Goal: Information Seeking & Learning: Learn about a topic

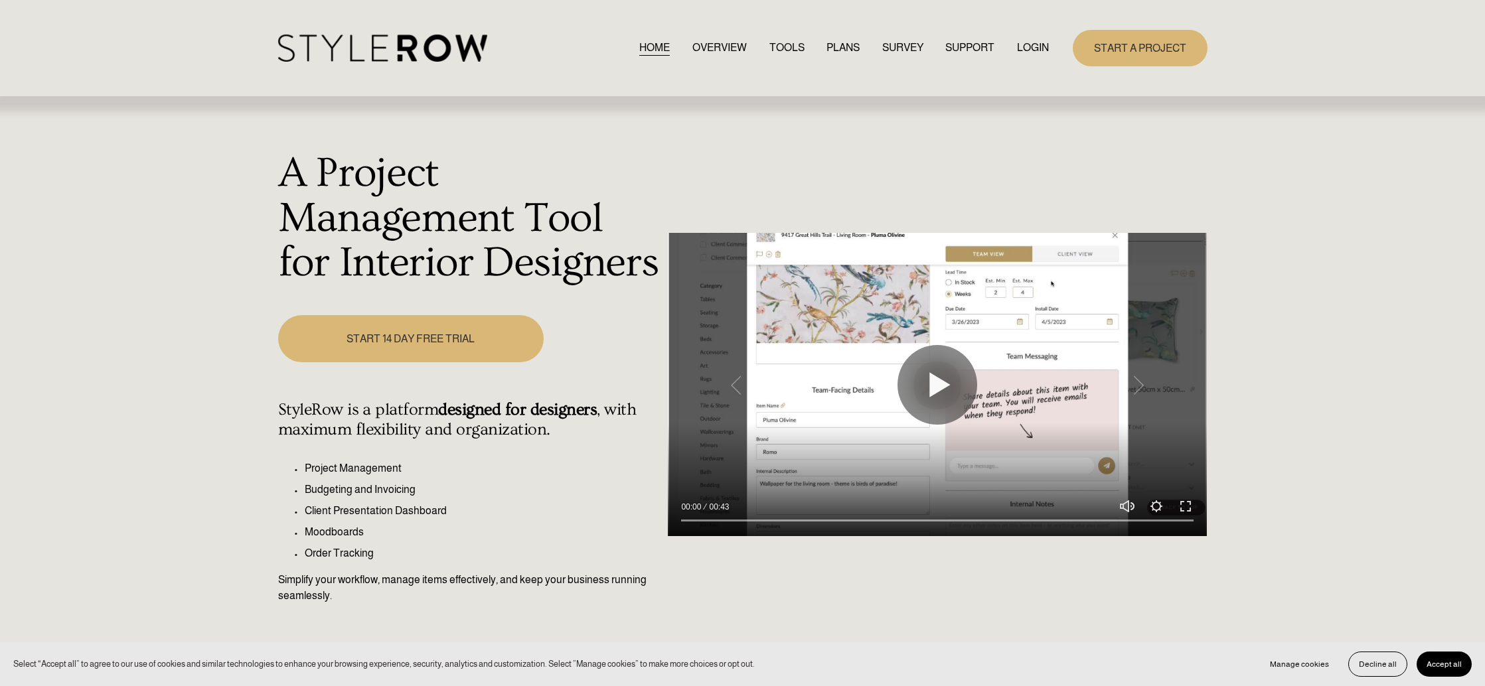
click at [1031, 49] on link "LOGIN" at bounding box center [1033, 48] width 32 height 18
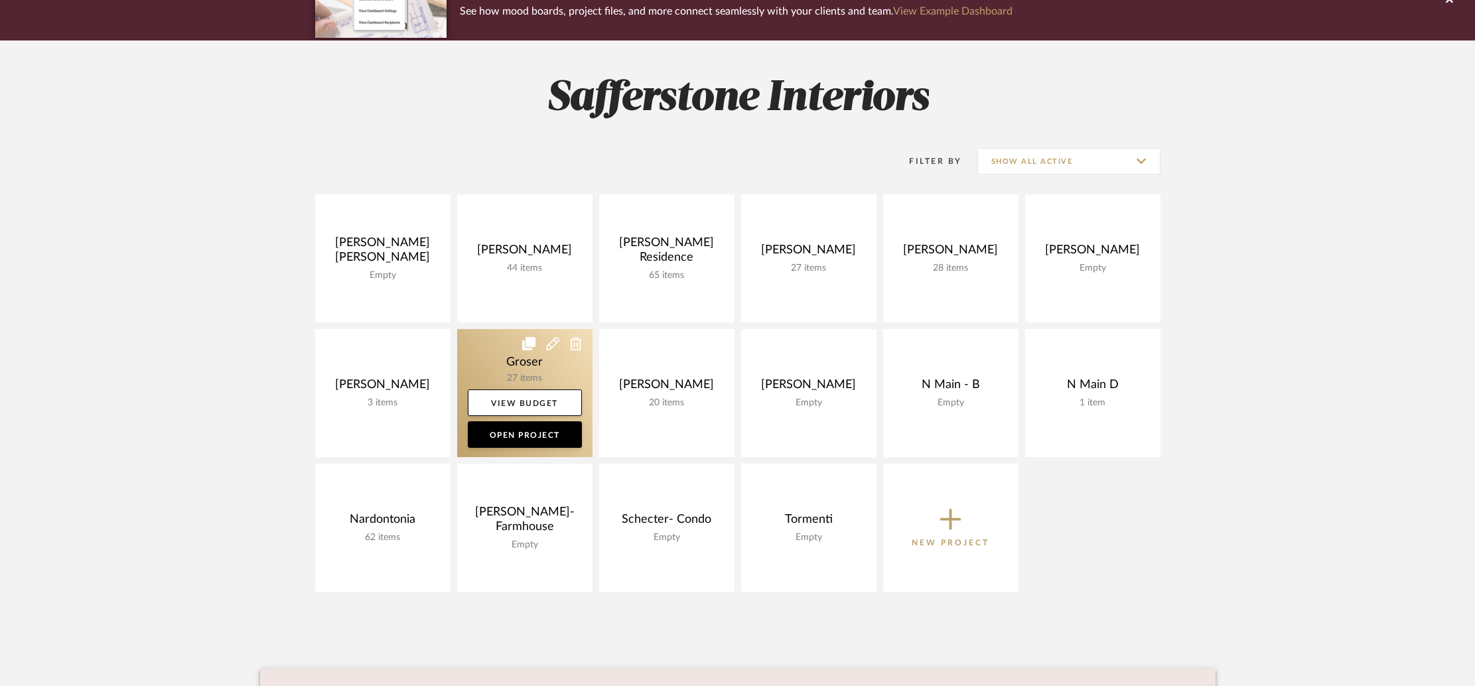
scroll to position [139, 0]
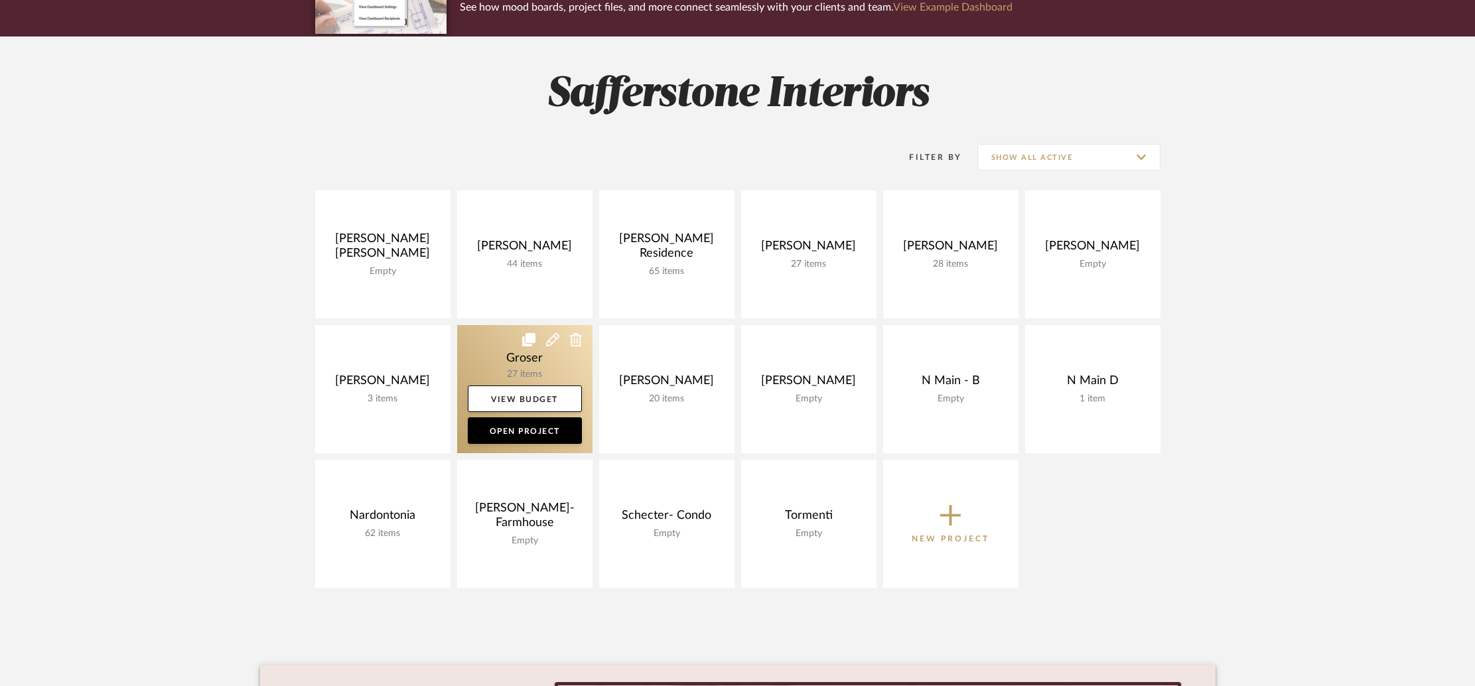
click at [524, 366] on link at bounding box center [524, 389] width 135 height 128
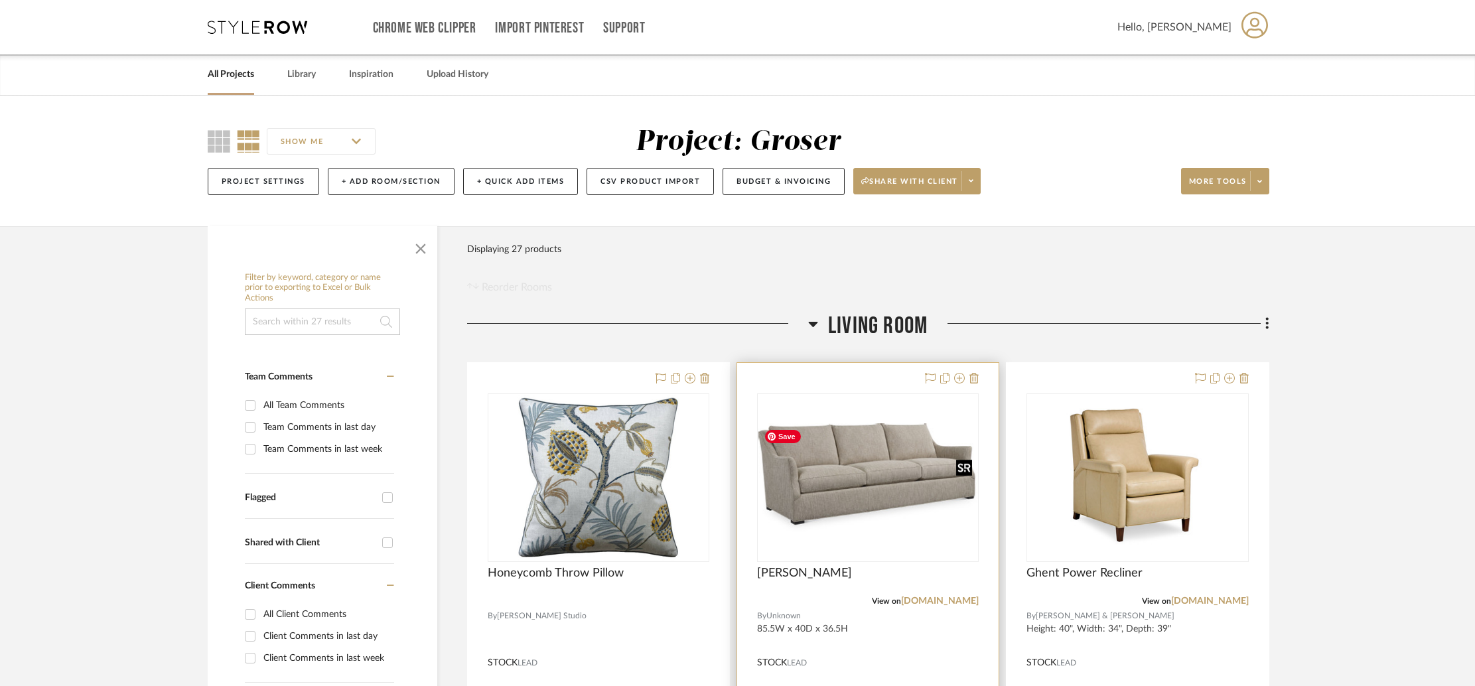
click at [887, 504] on div at bounding box center [868, 478] width 222 height 169
click at [873, 486] on img "0" at bounding box center [868, 477] width 219 height 108
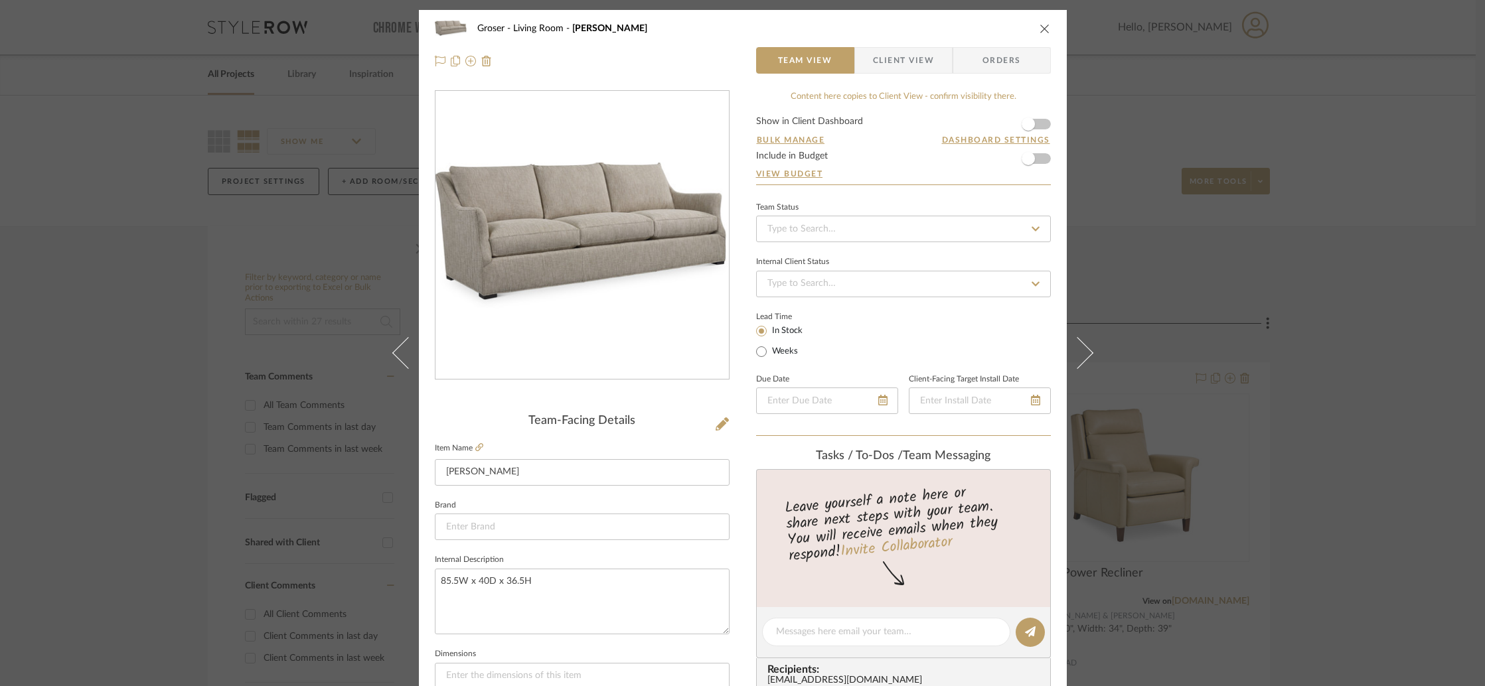
click at [1039, 29] on icon "close" at bounding box center [1044, 28] width 11 height 11
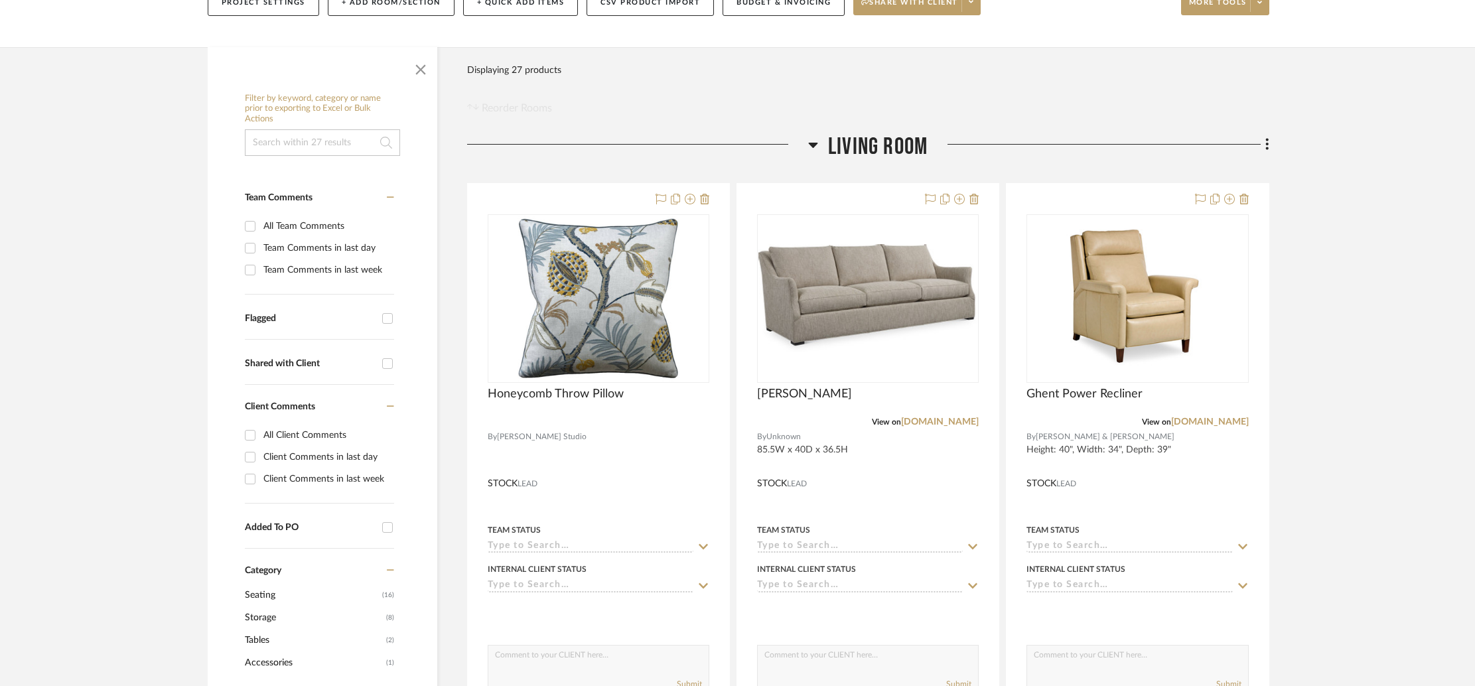
scroll to position [180, 0]
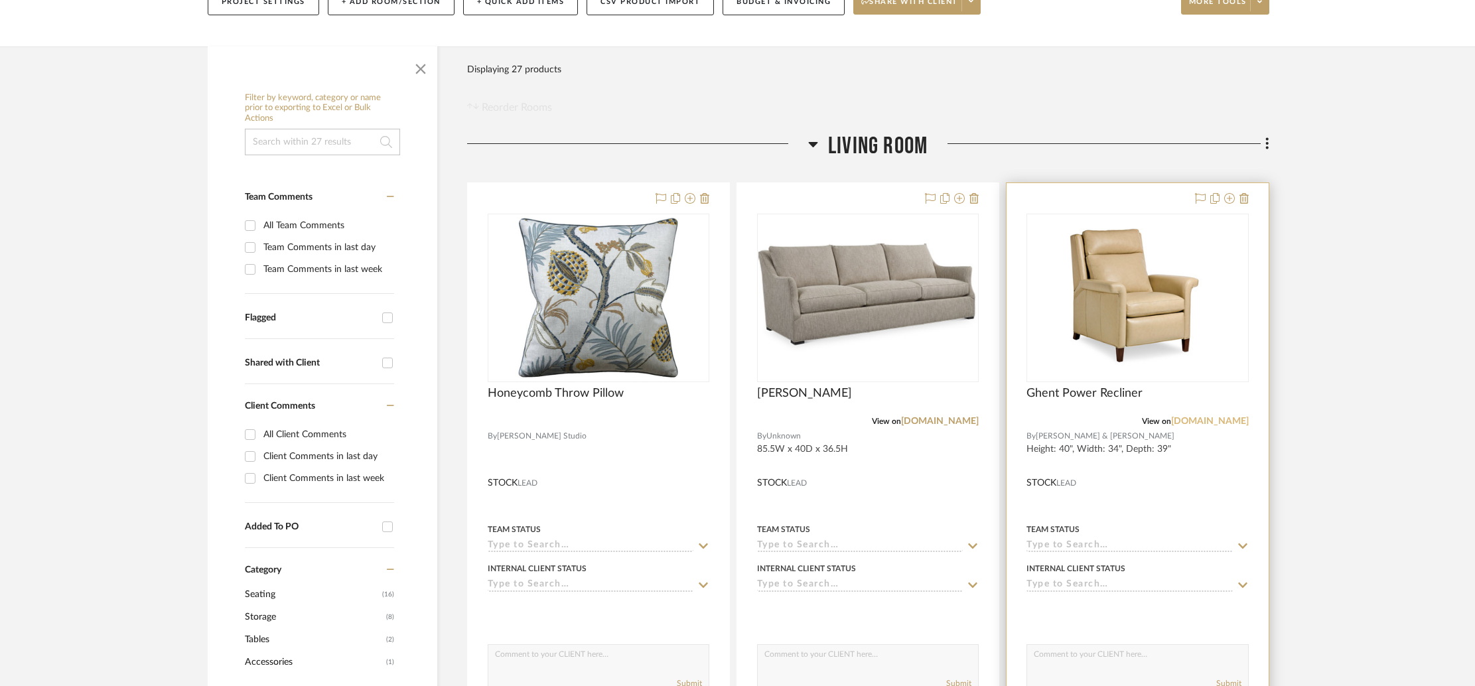
click at [1208, 419] on link "hancockandmoore.com" at bounding box center [1210, 421] width 78 height 9
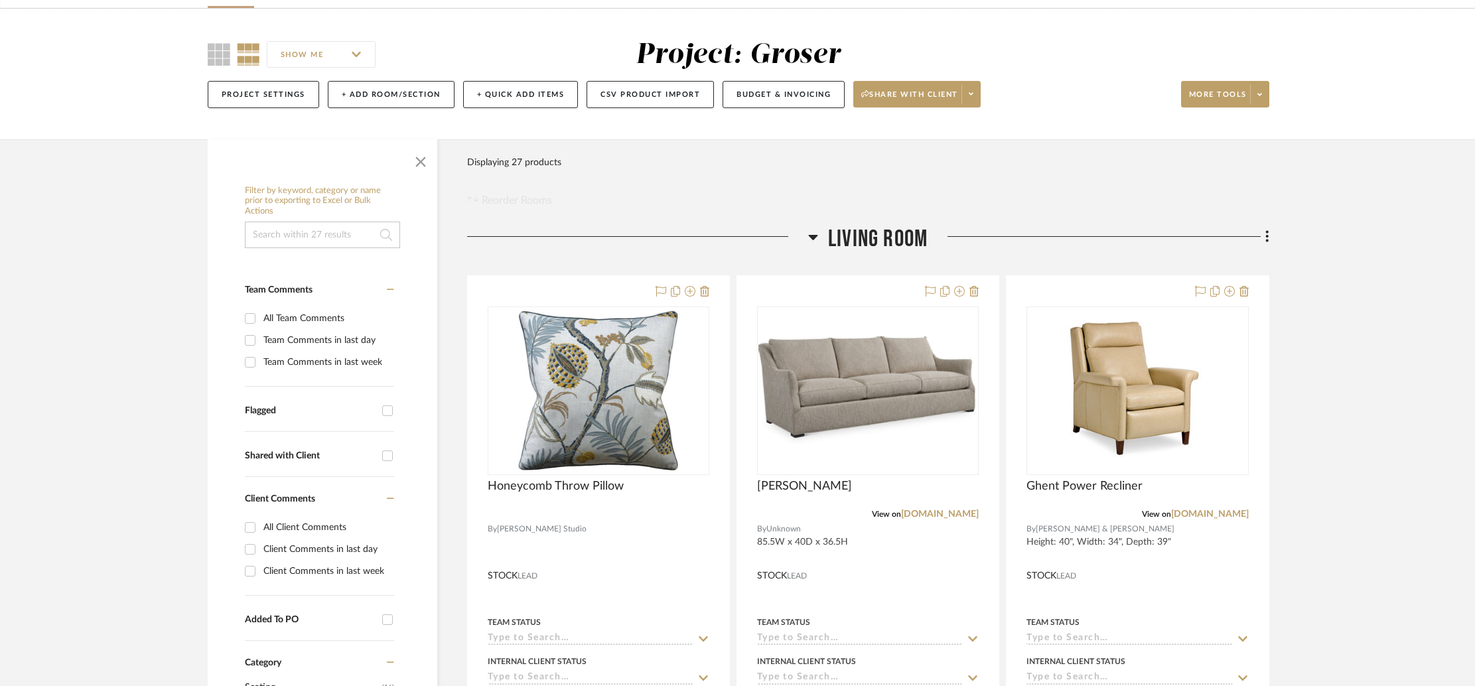
scroll to position [0, 0]
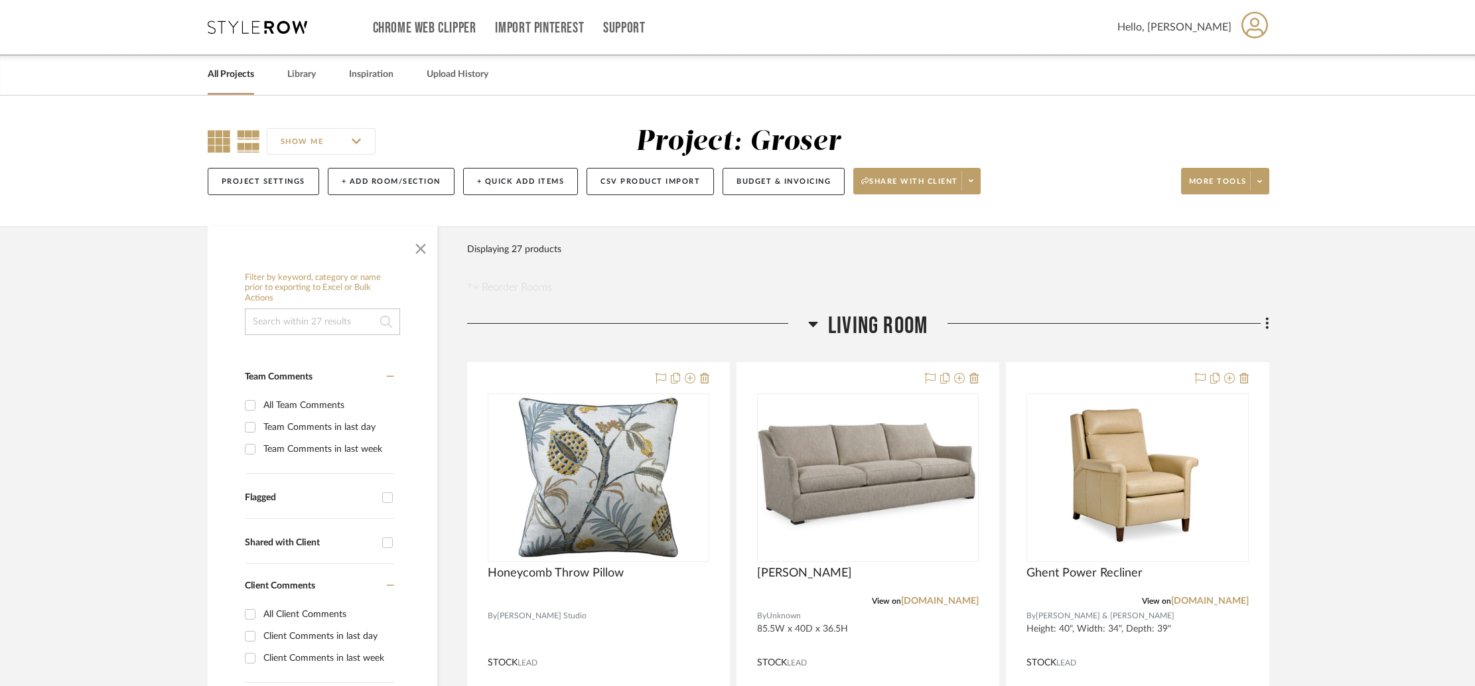
click at [216, 141] on icon at bounding box center [219, 141] width 23 height 23
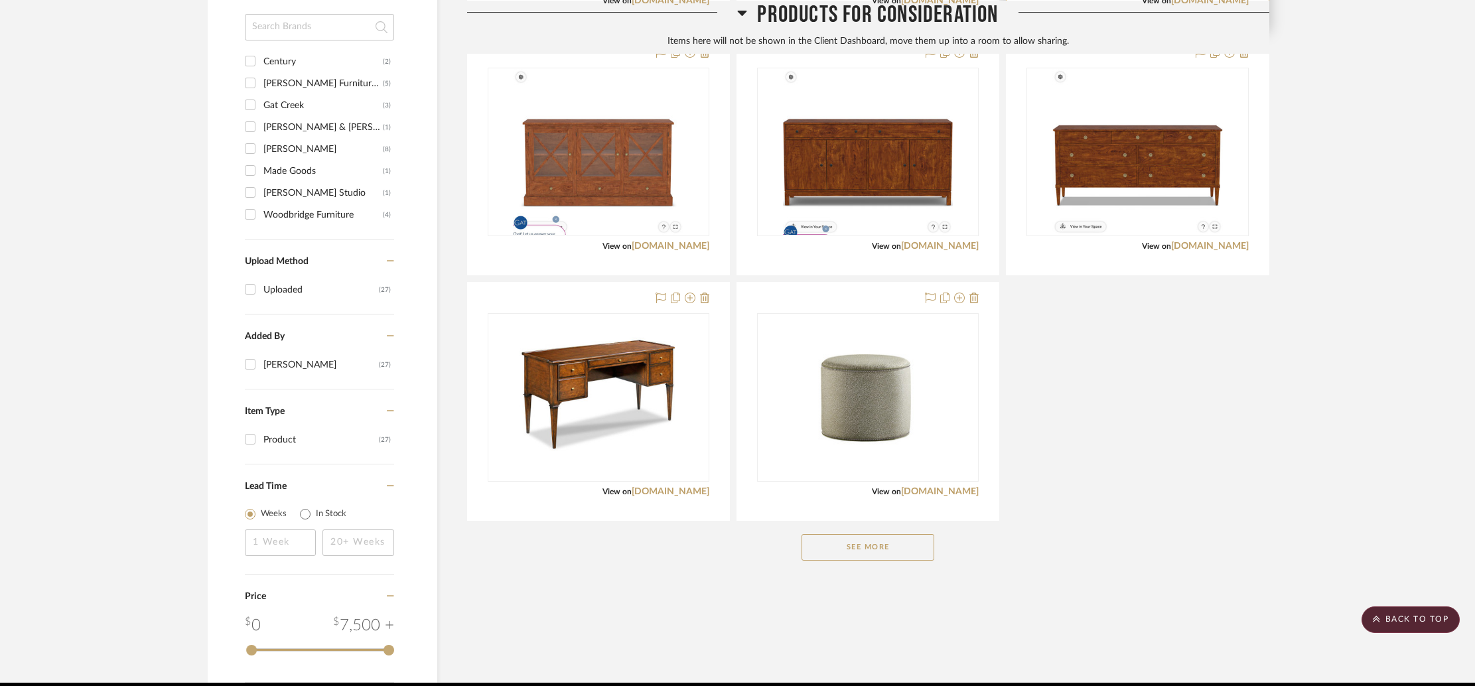
scroll to position [900, 0]
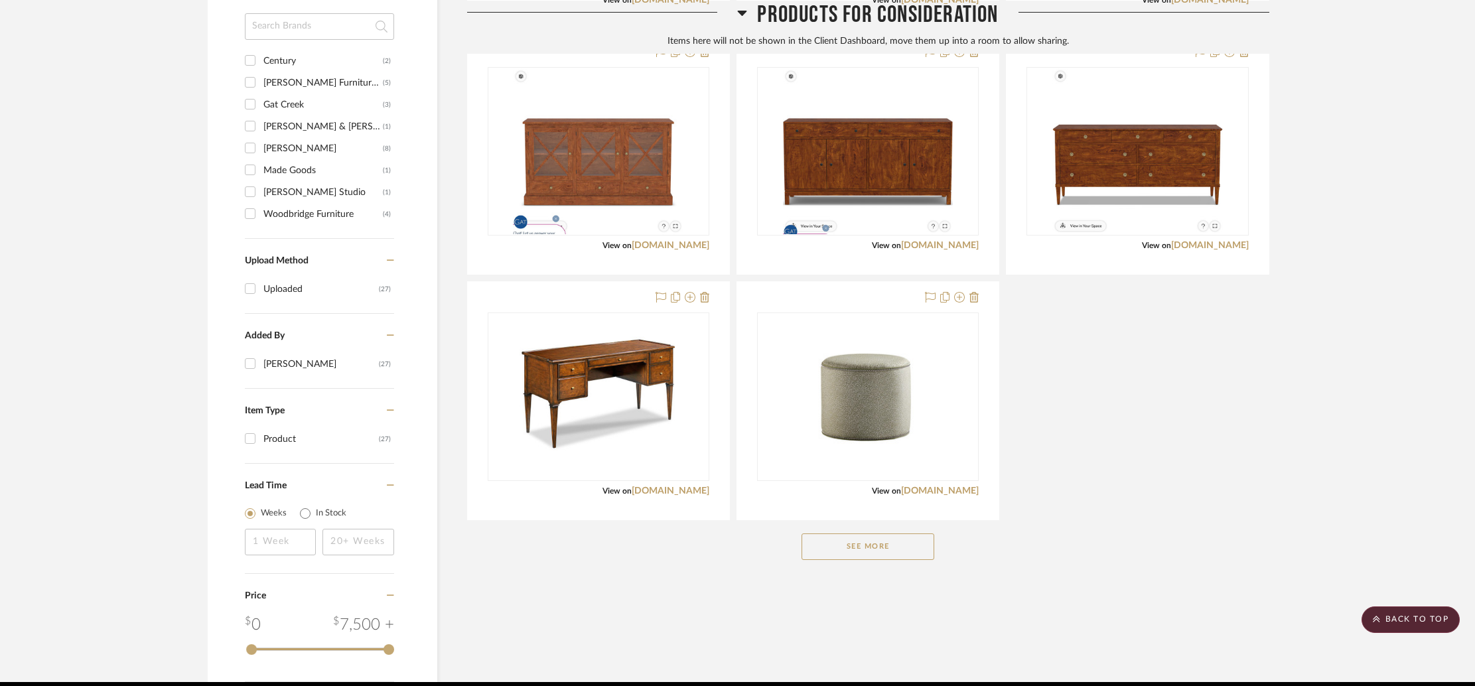
click at [867, 545] on button "See More" at bounding box center [868, 547] width 133 height 27
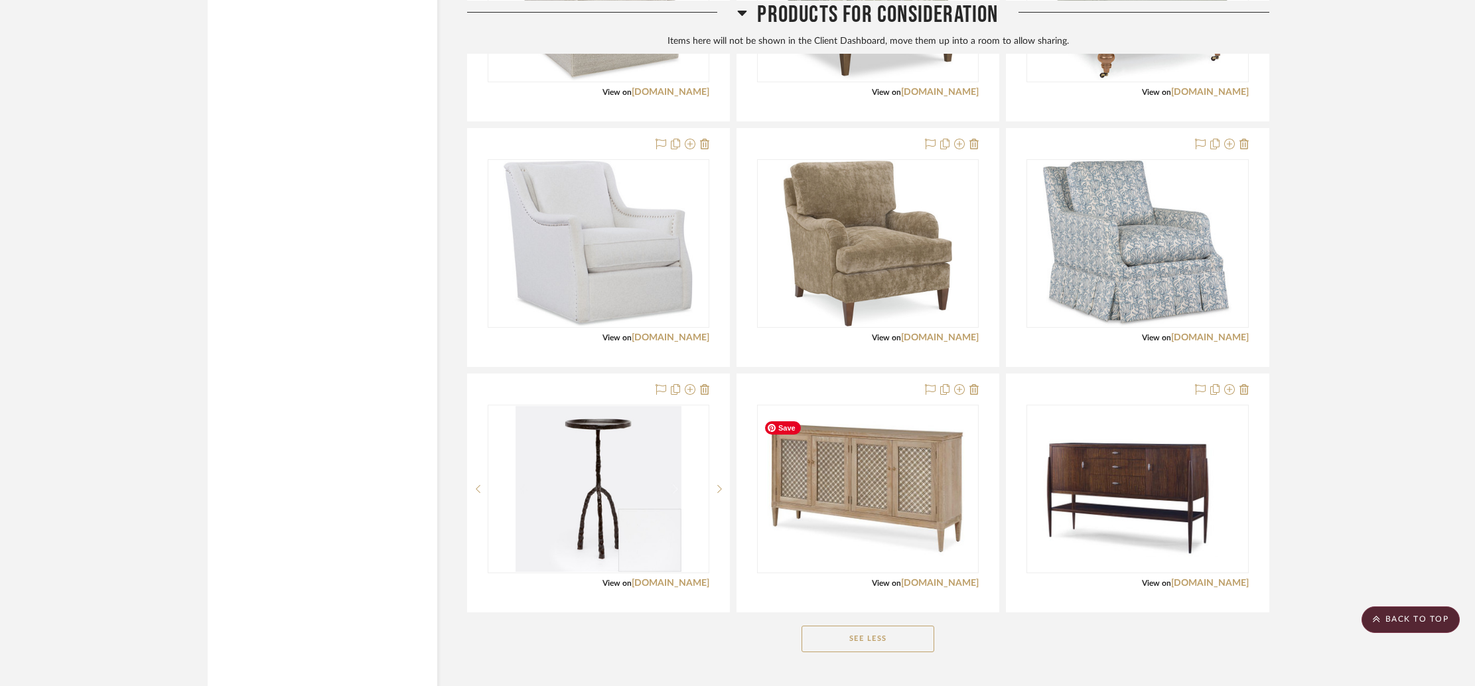
scroll to position [2014, 0]
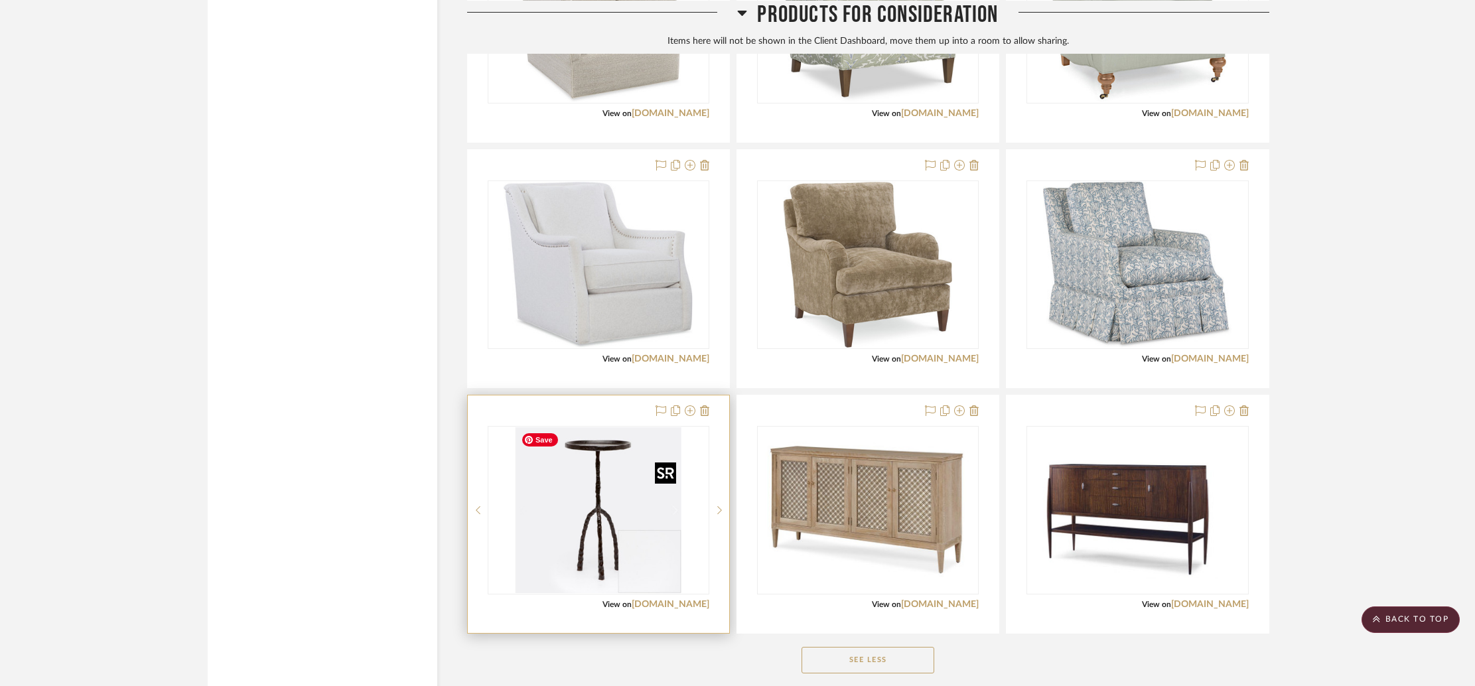
click at [613, 506] on img "0" at bounding box center [599, 510] width 166 height 166
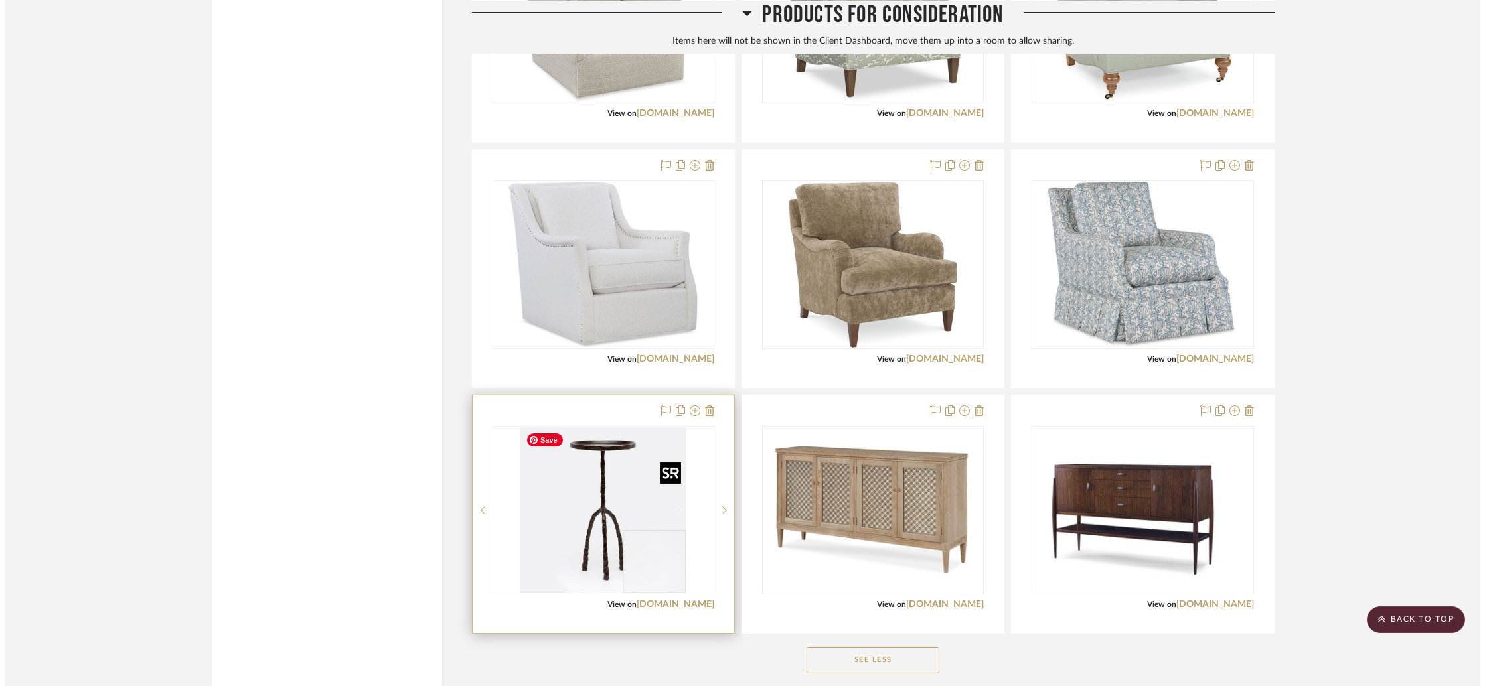
scroll to position [0, 0]
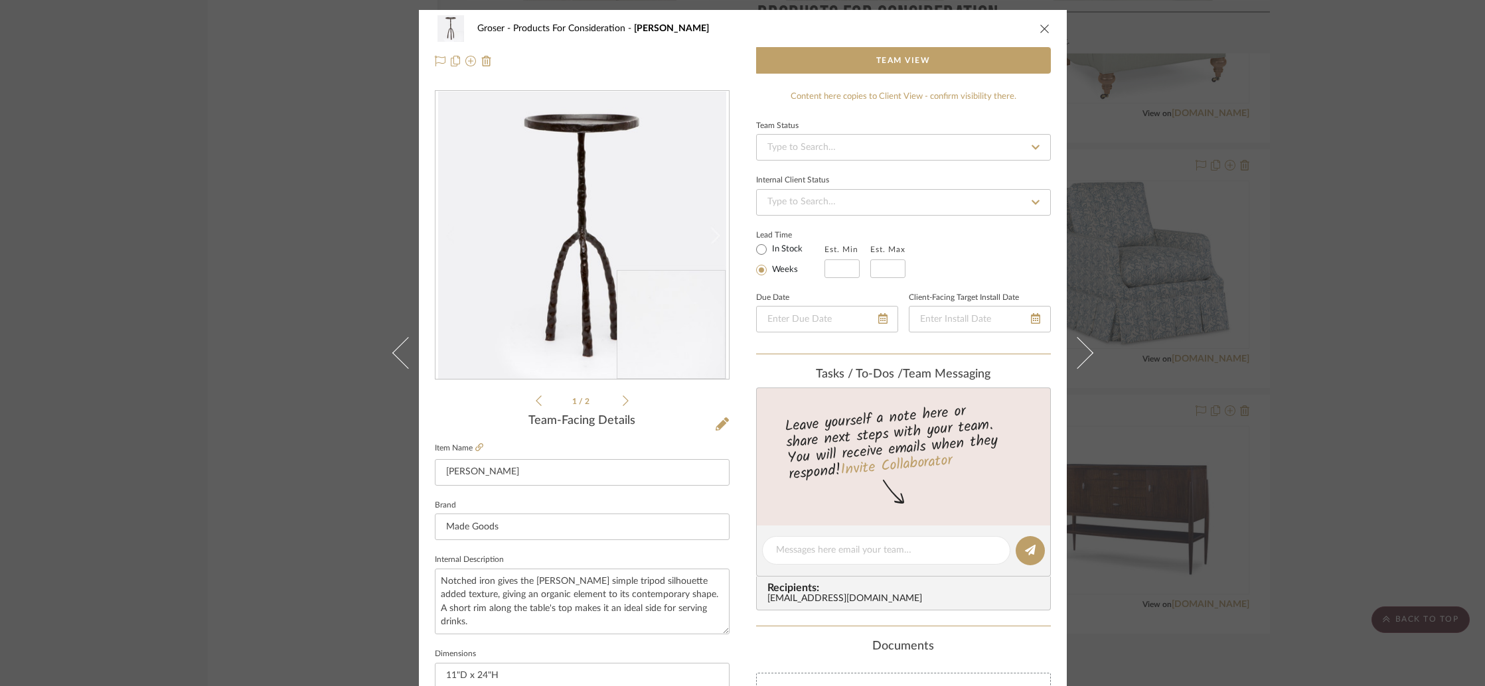
click at [623, 400] on icon at bounding box center [626, 401] width 6 height 12
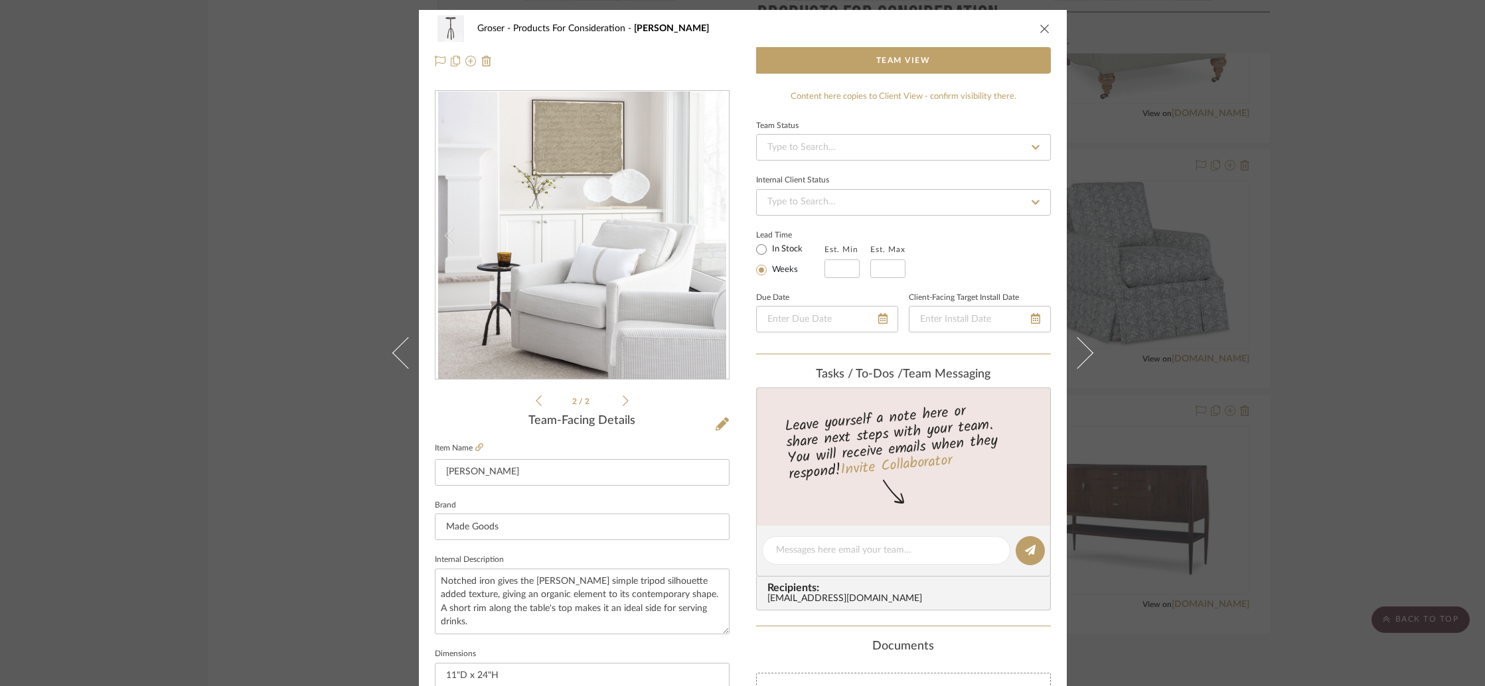
click at [536, 400] on icon at bounding box center [539, 401] width 6 height 12
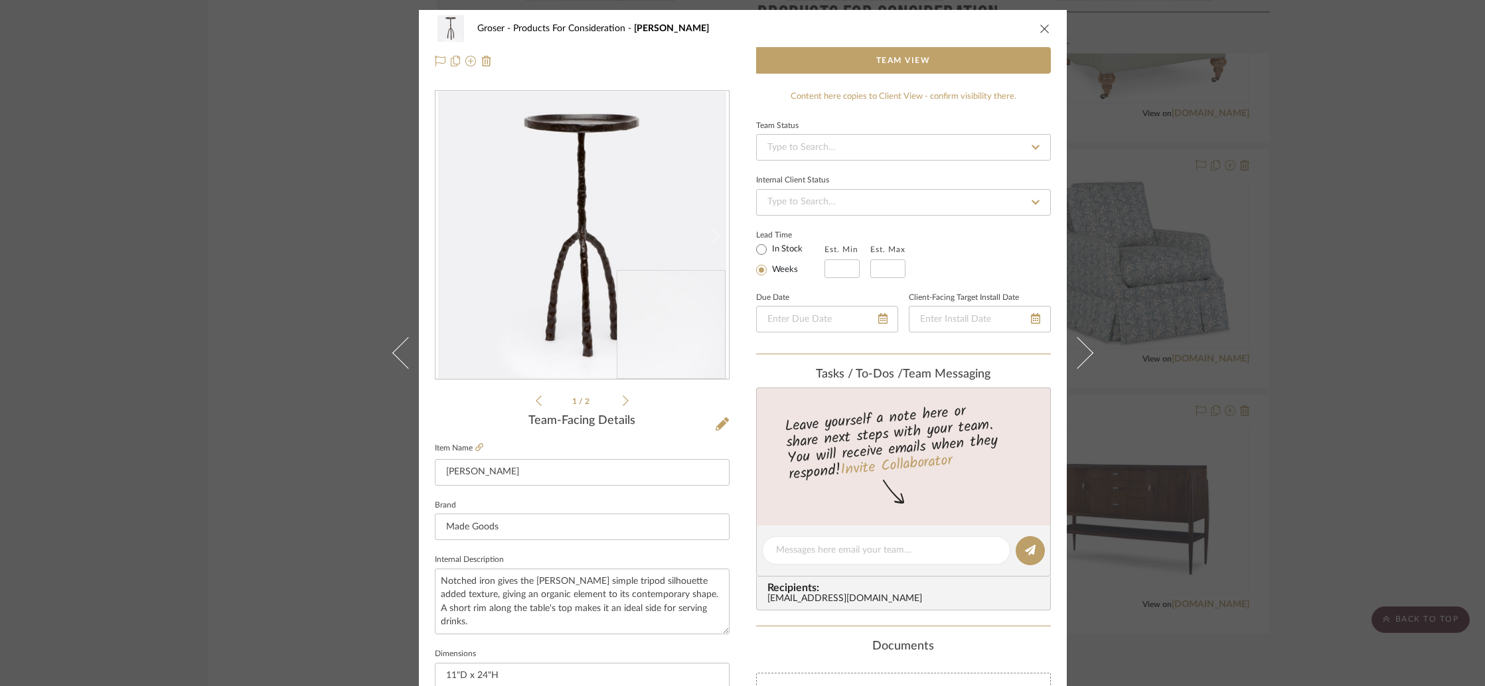
click at [1043, 26] on icon "close" at bounding box center [1044, 28] width 11 height 11
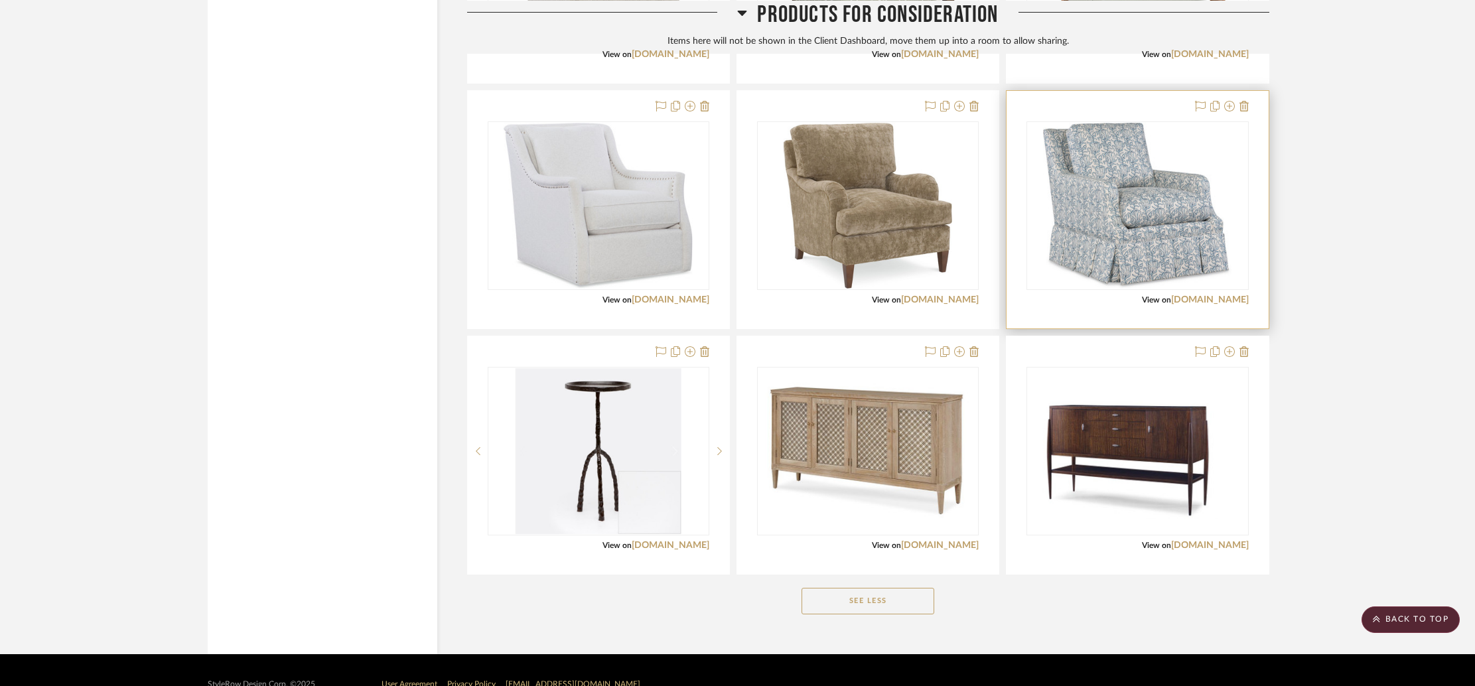
scroll to position [2101, 0]
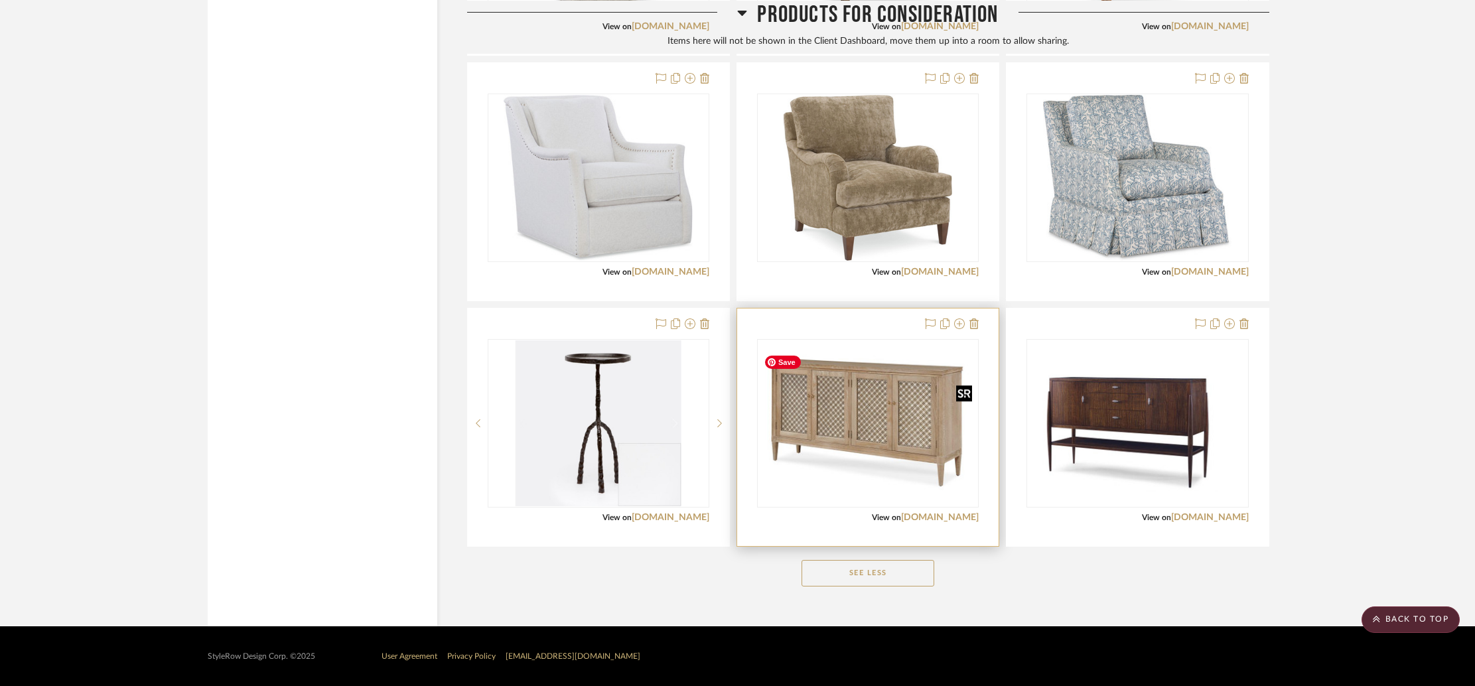
click at [869, 407] on img "0" at bounding box center [868, 423] width 219 height 147
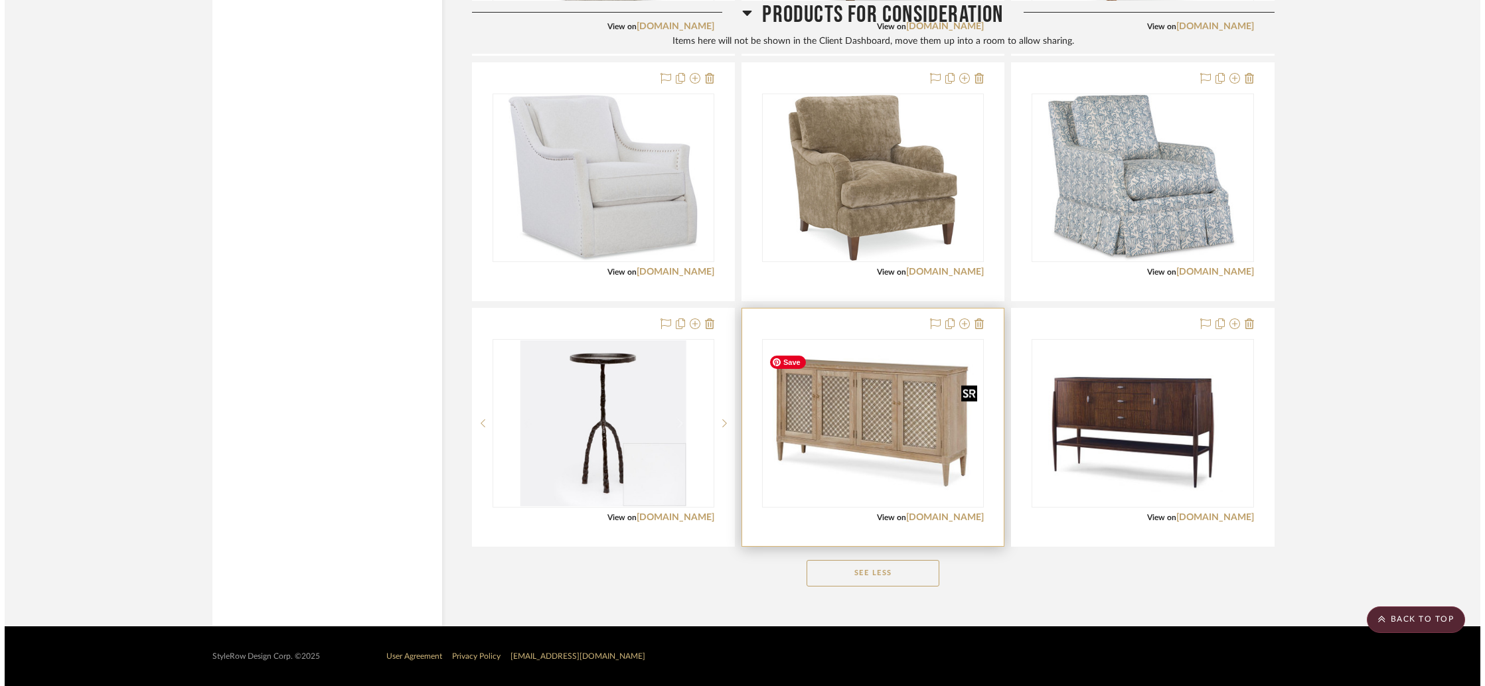
scroll to position [0, 0]
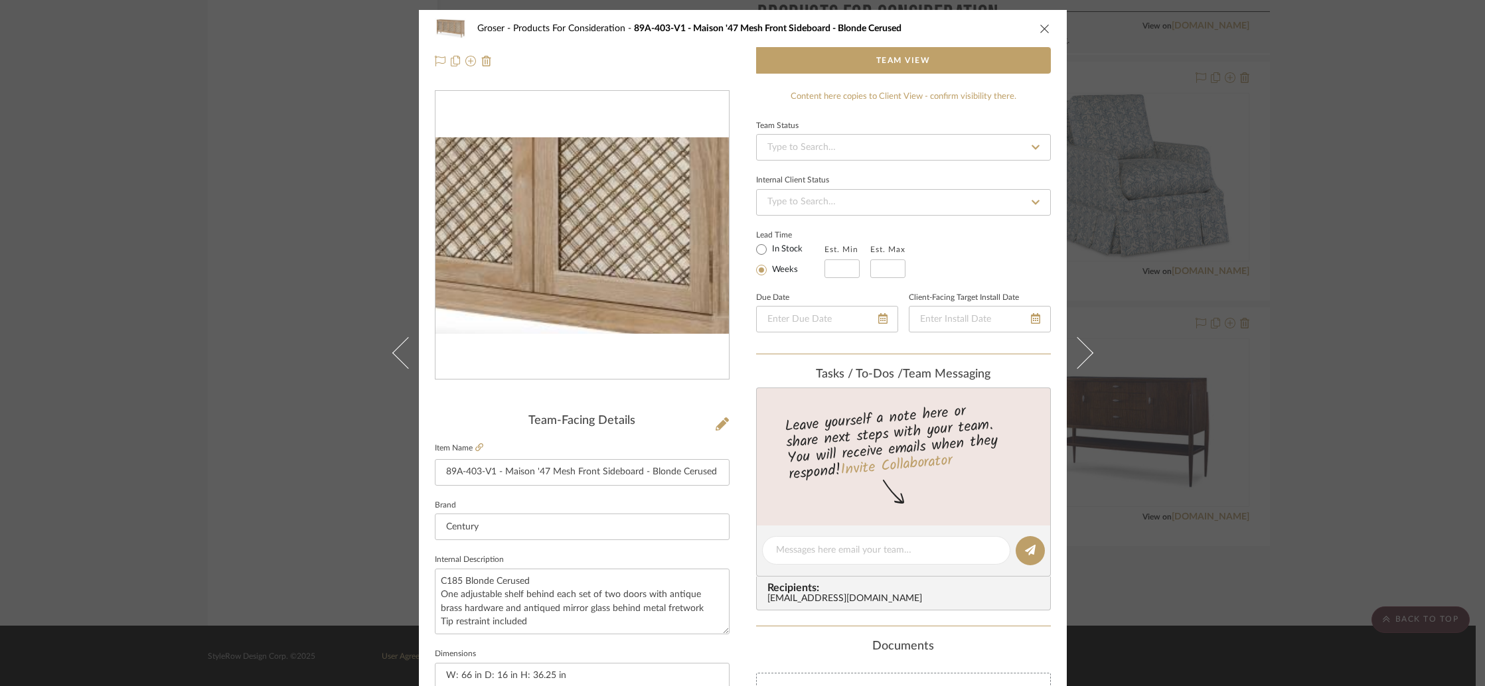
click at [626, 254] on img "0" at bounding box center [581, 235] width 293 height 196
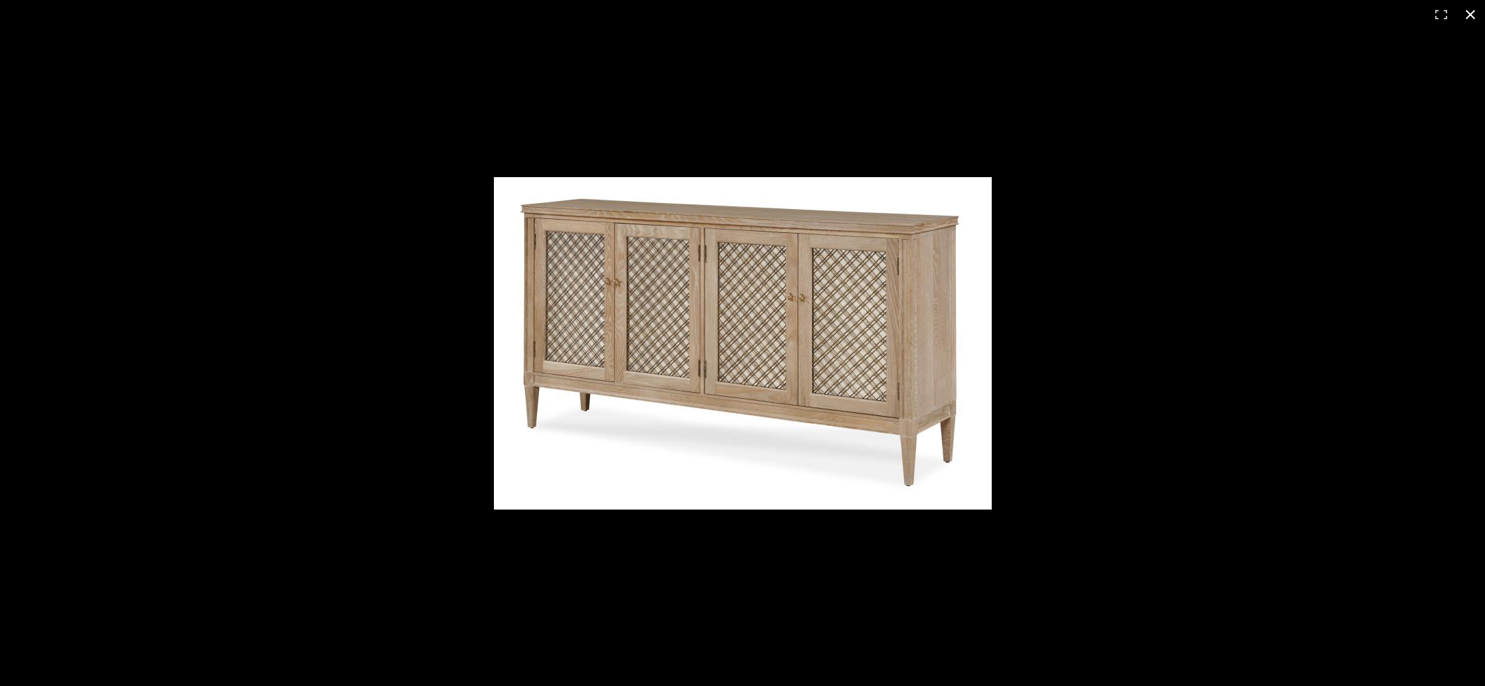
click at [1474, 18] on button at bounding box center [1469, 14] width 29 height 29
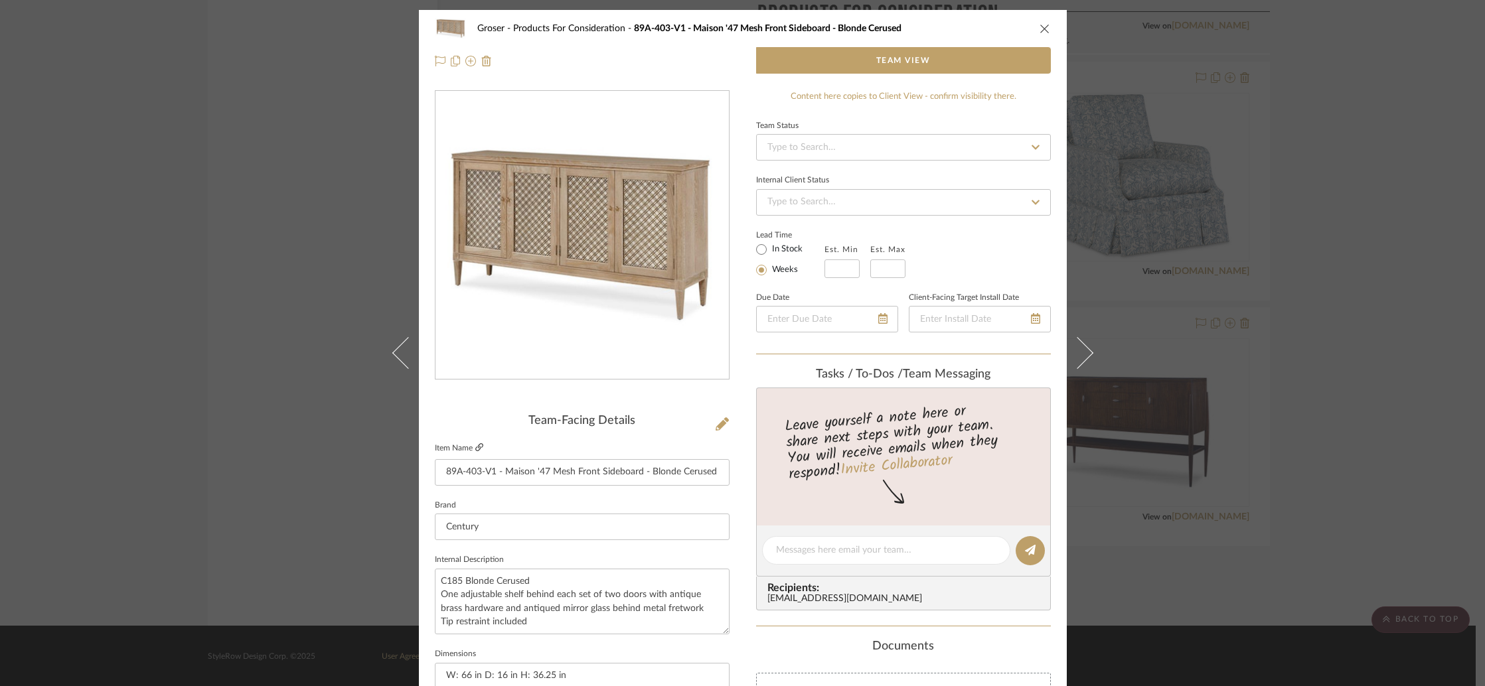
click at [476, 445] on icon at bounding box center [479, 447] width 8 height 8
click at [1039, 28] on icon "close" at bounding box center [1044, 28] width 11 height 11
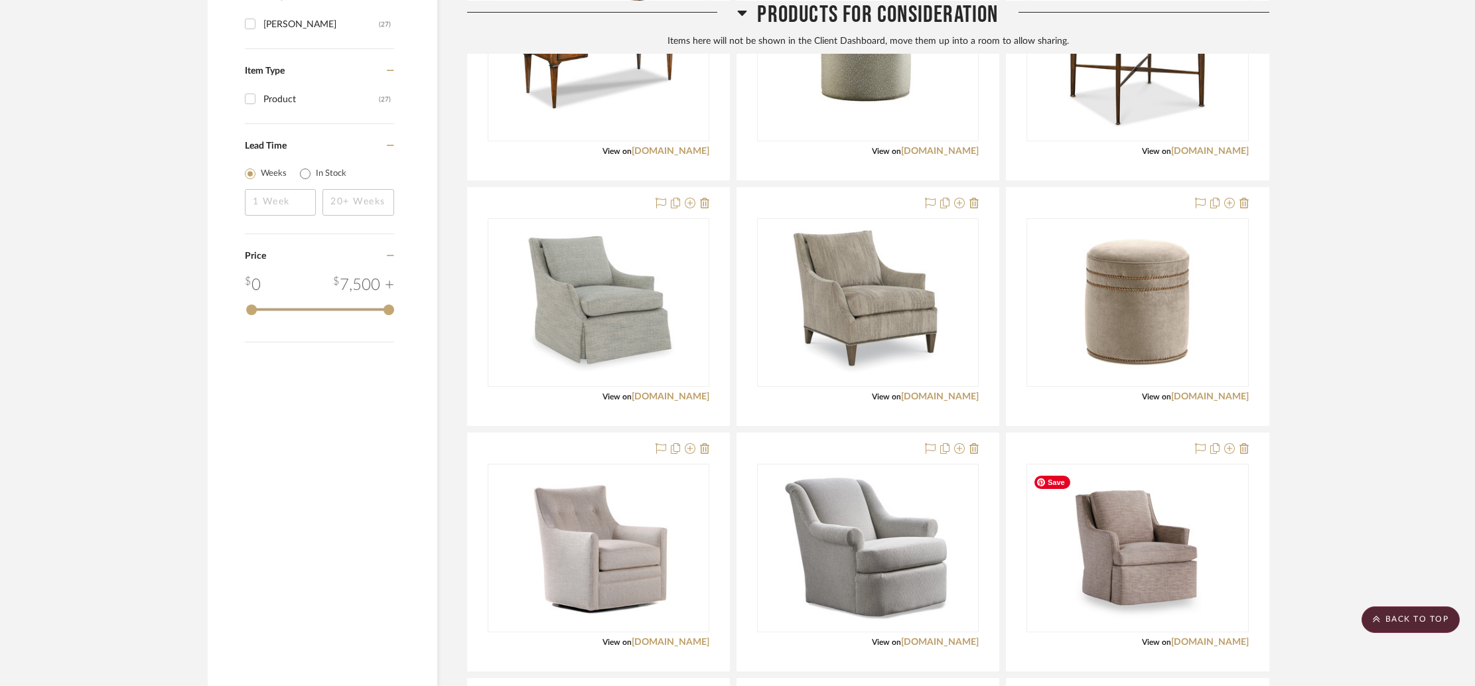
scroll to position [1191, 0]
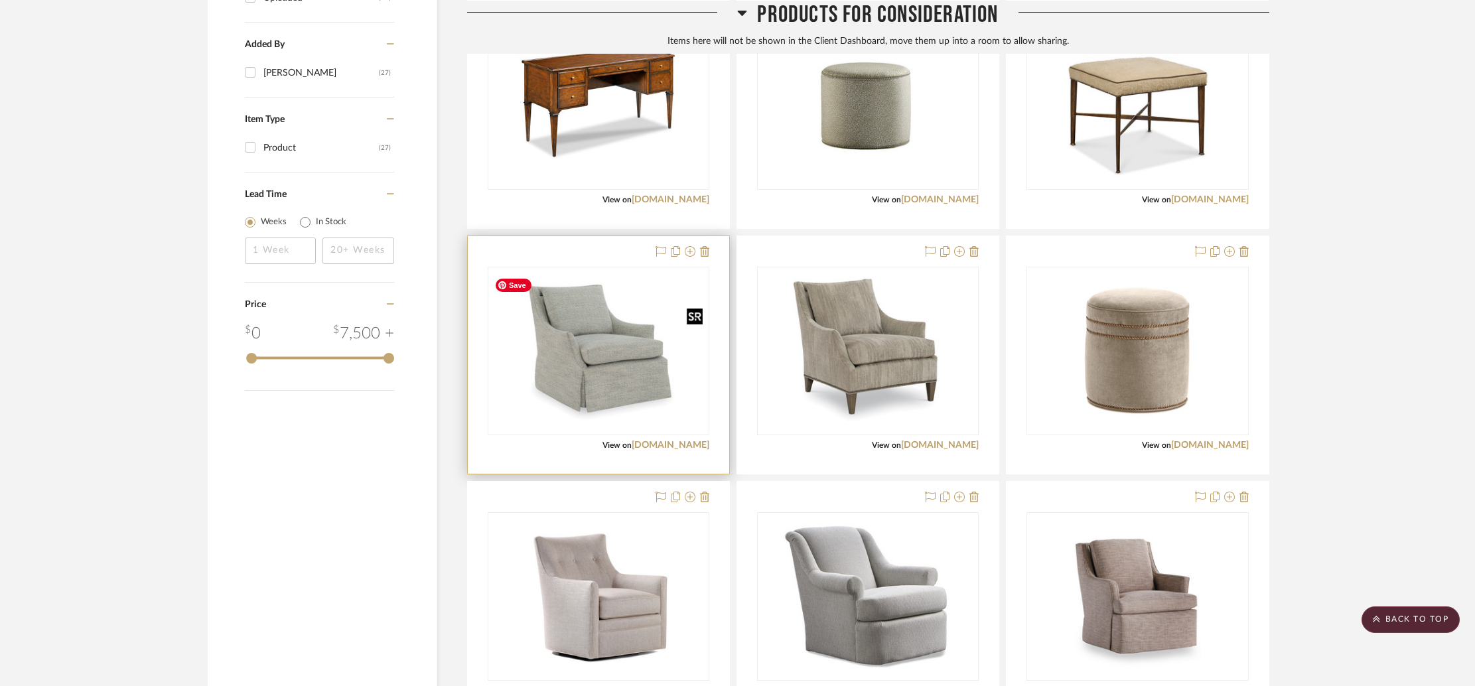
click at [602, 370] on img "0" at bounding box center [598, 351] width 219 height 157
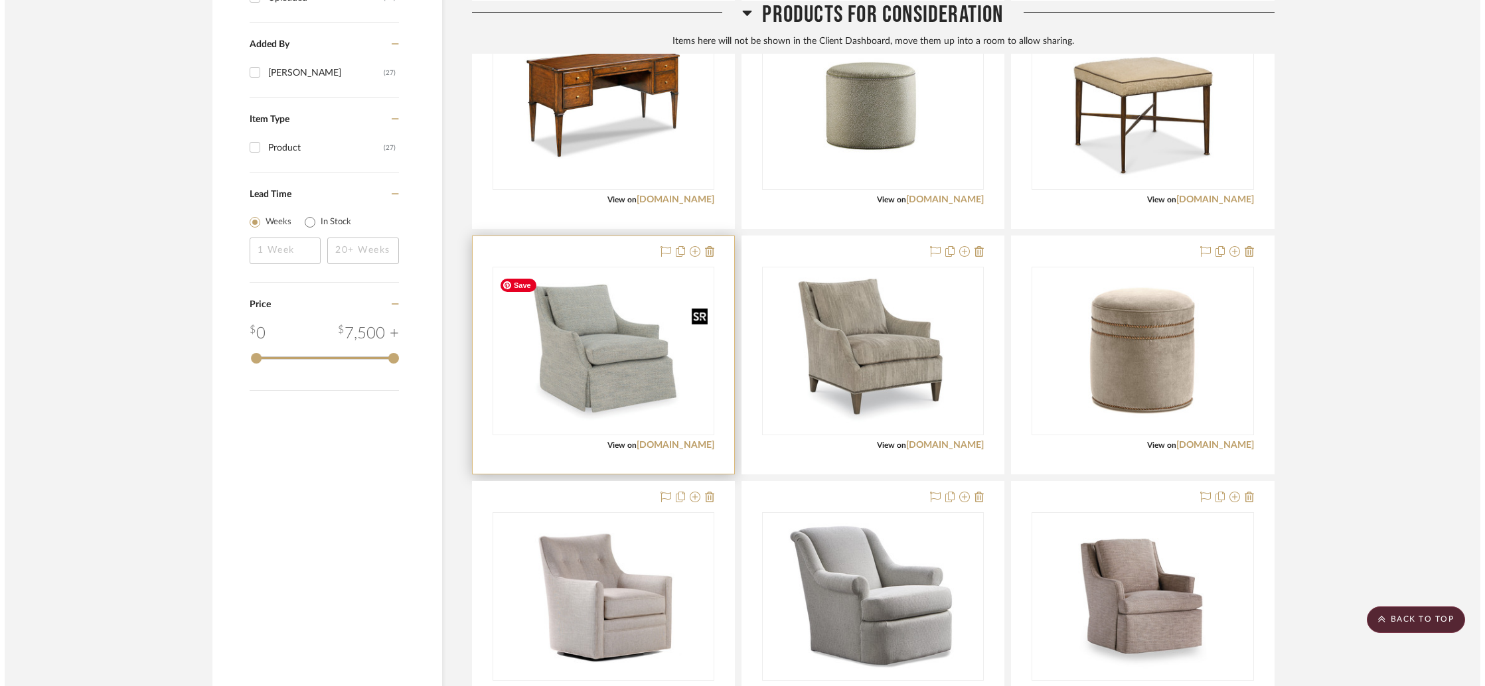
scroll to position [0, 0]
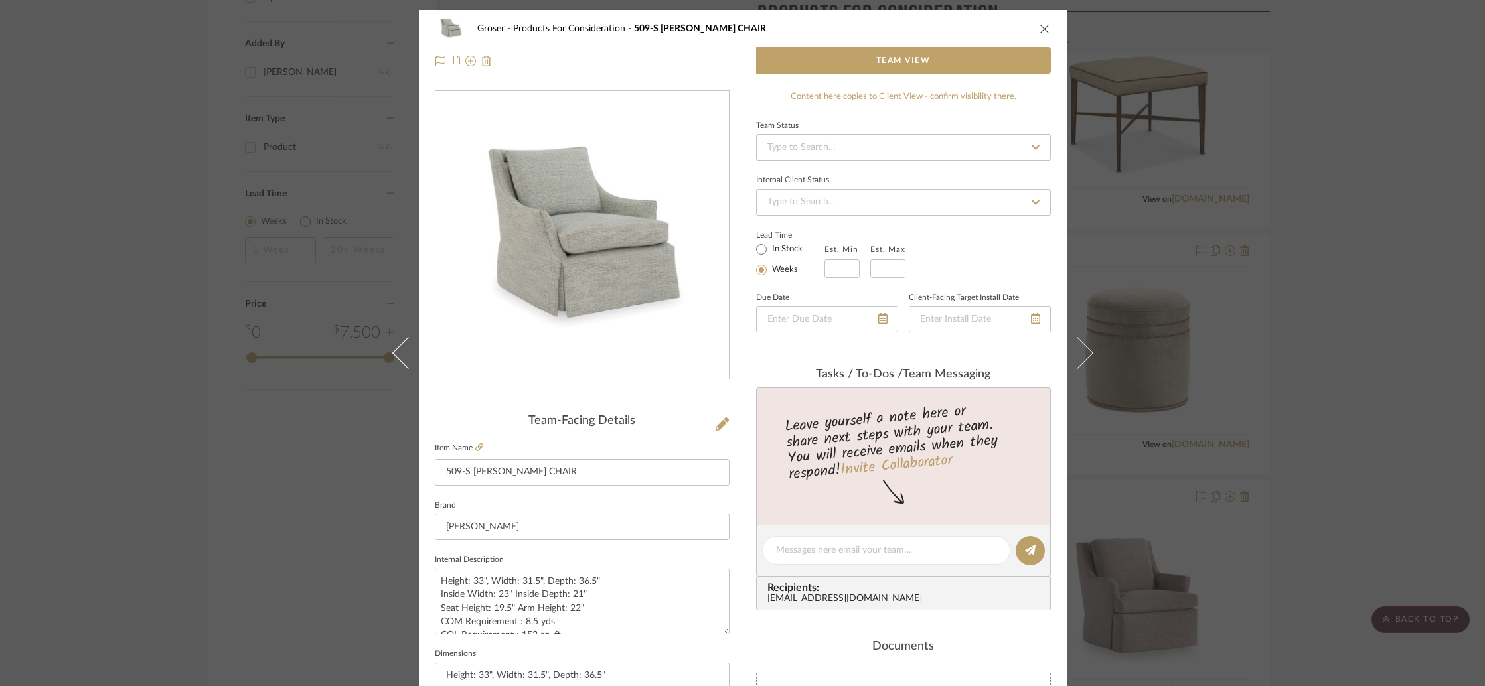
click at [618, 301] on img "0" at bounding box center [581, 236] width 293 height 210
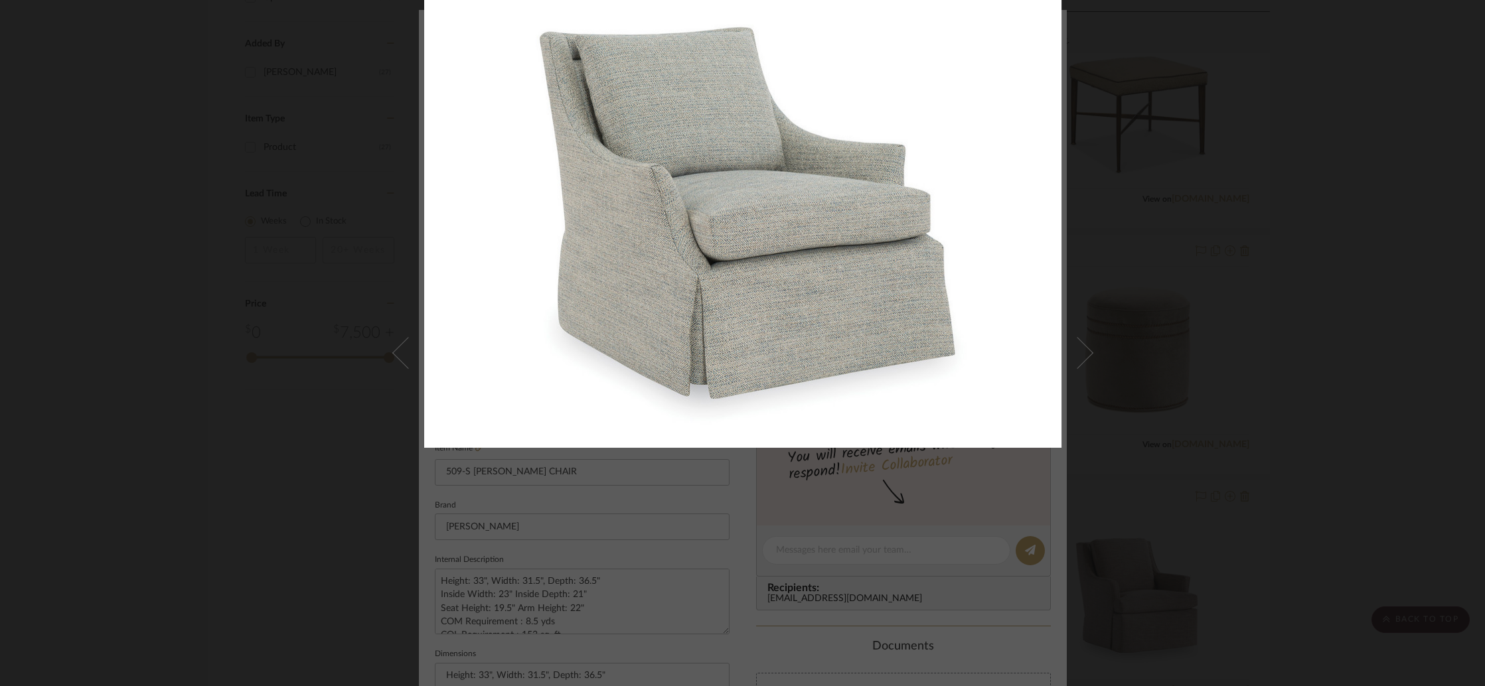
click at [1366, 238] on div at bounding box center [962, 242] width 1076 height 498
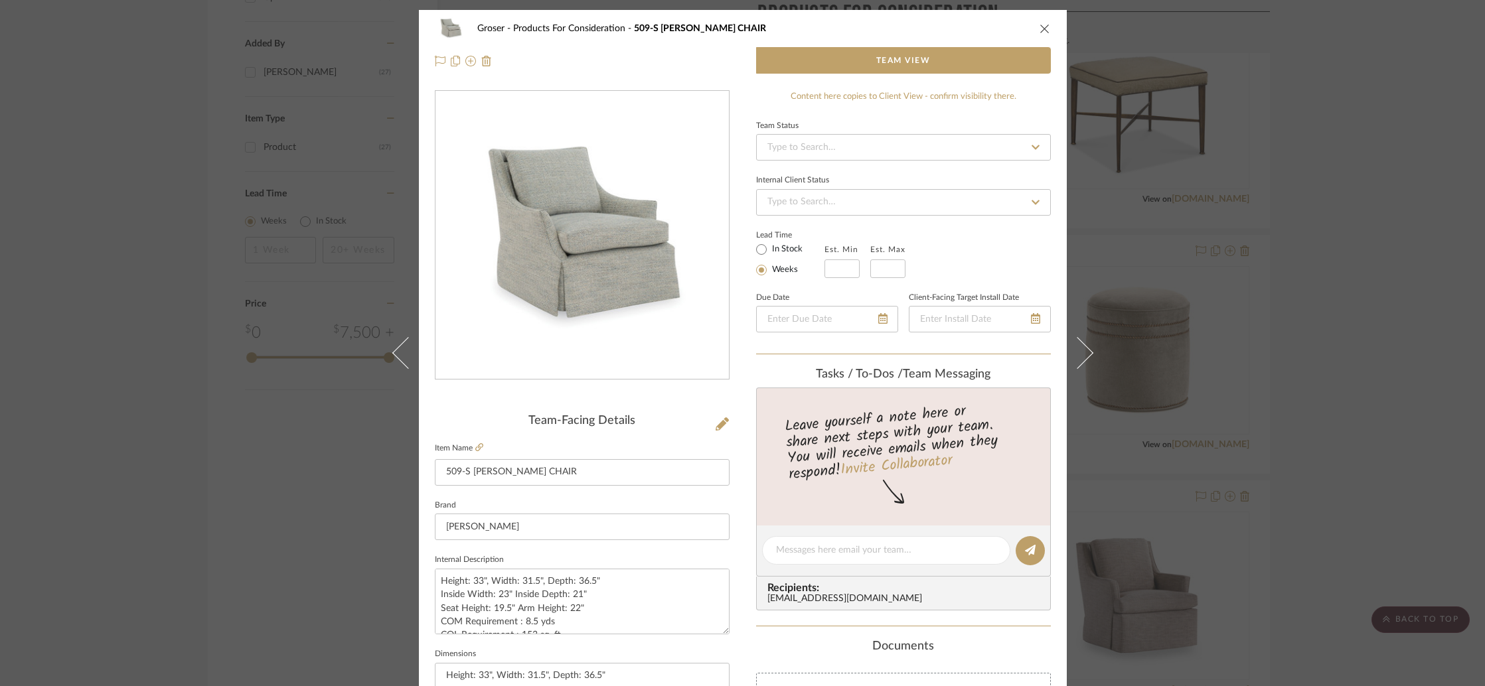
click at [1331, 228] on div "Groser Products For Consideration 509-S EVELYN SWIVEL CHAIR Team View Team-Faci…" at bounding box center [742, 343] width 1485 height 686
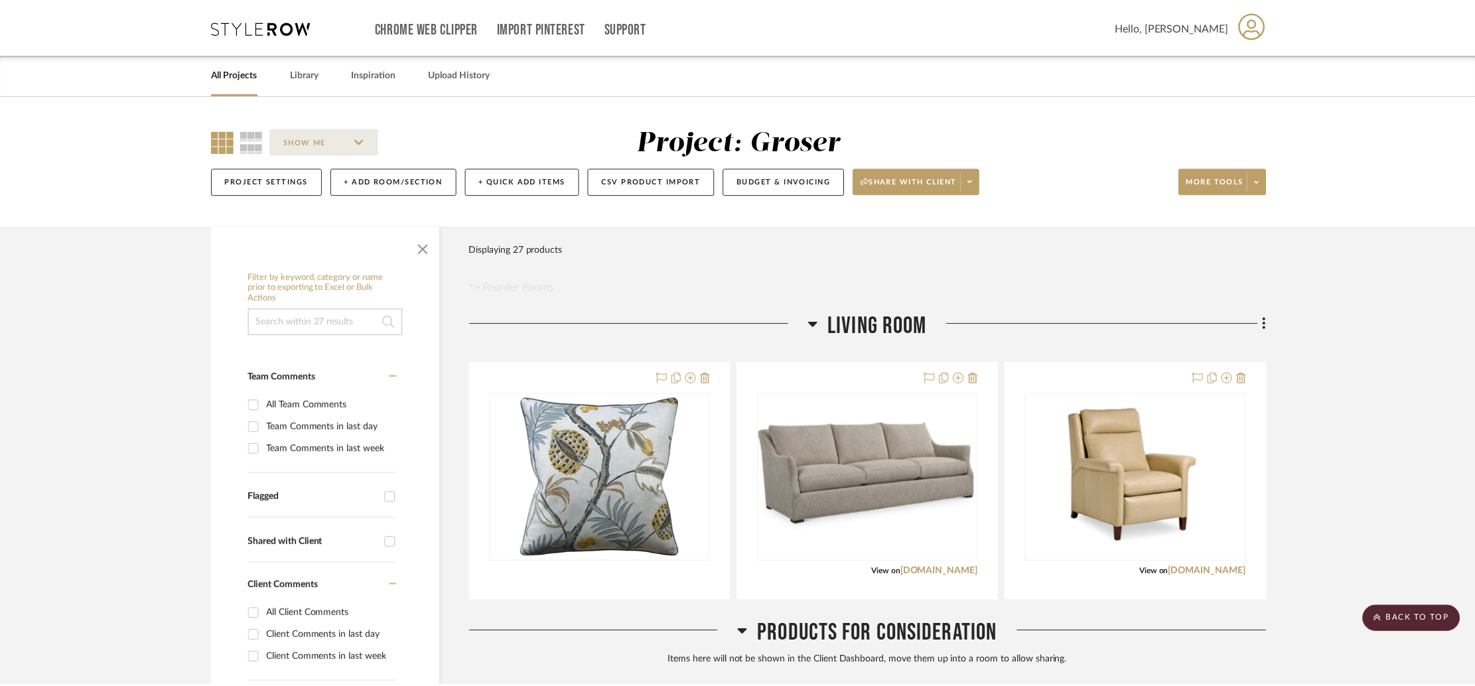
scroll to position [1191, 0]
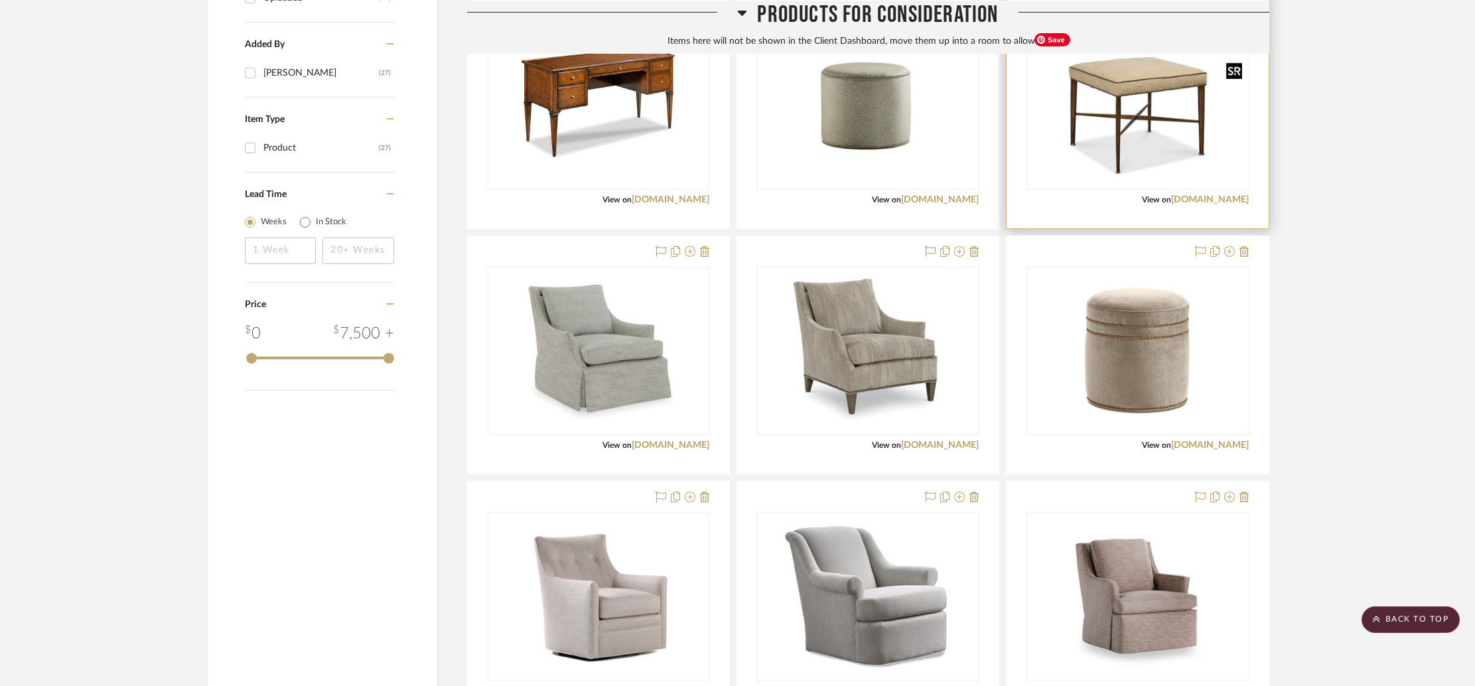
click at [1124, 115] on img "0" at bounding box center [1137, 105] width 219 height 157
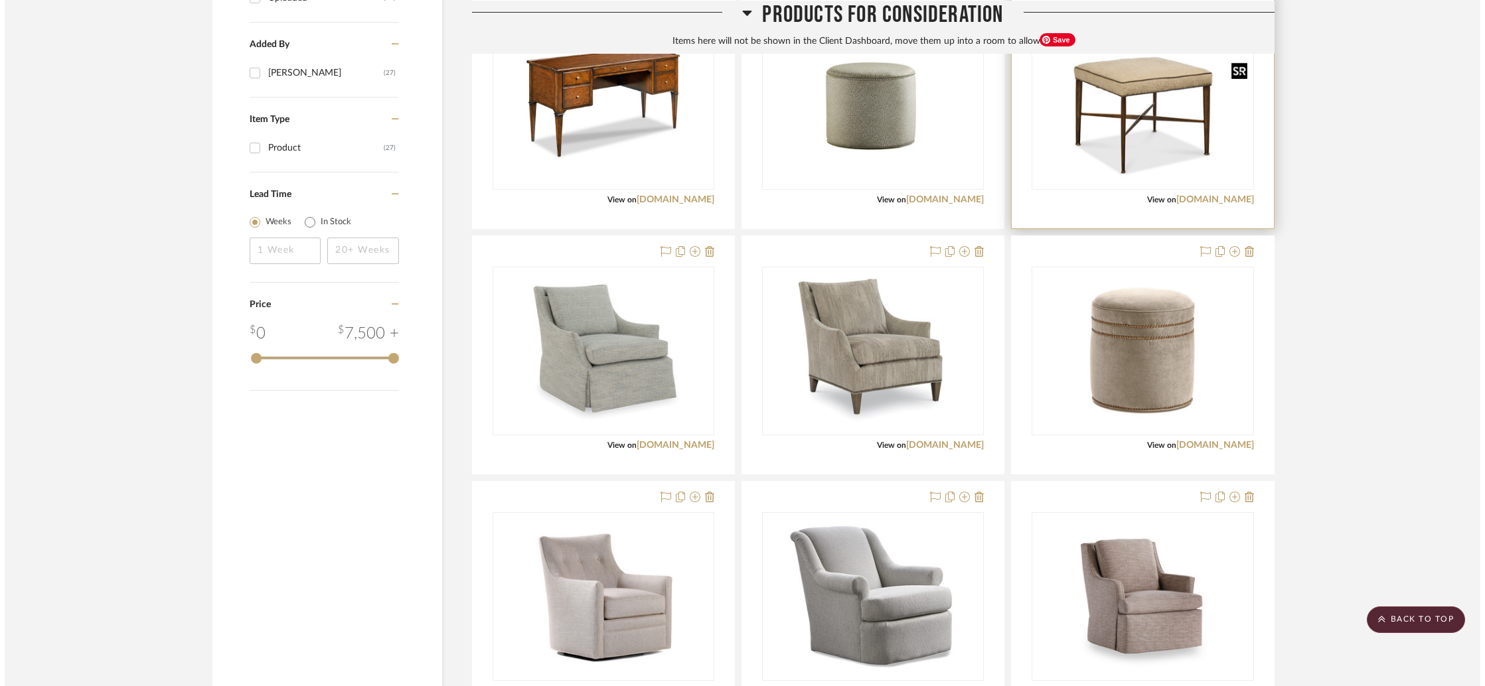
scroll to position [0, 0]
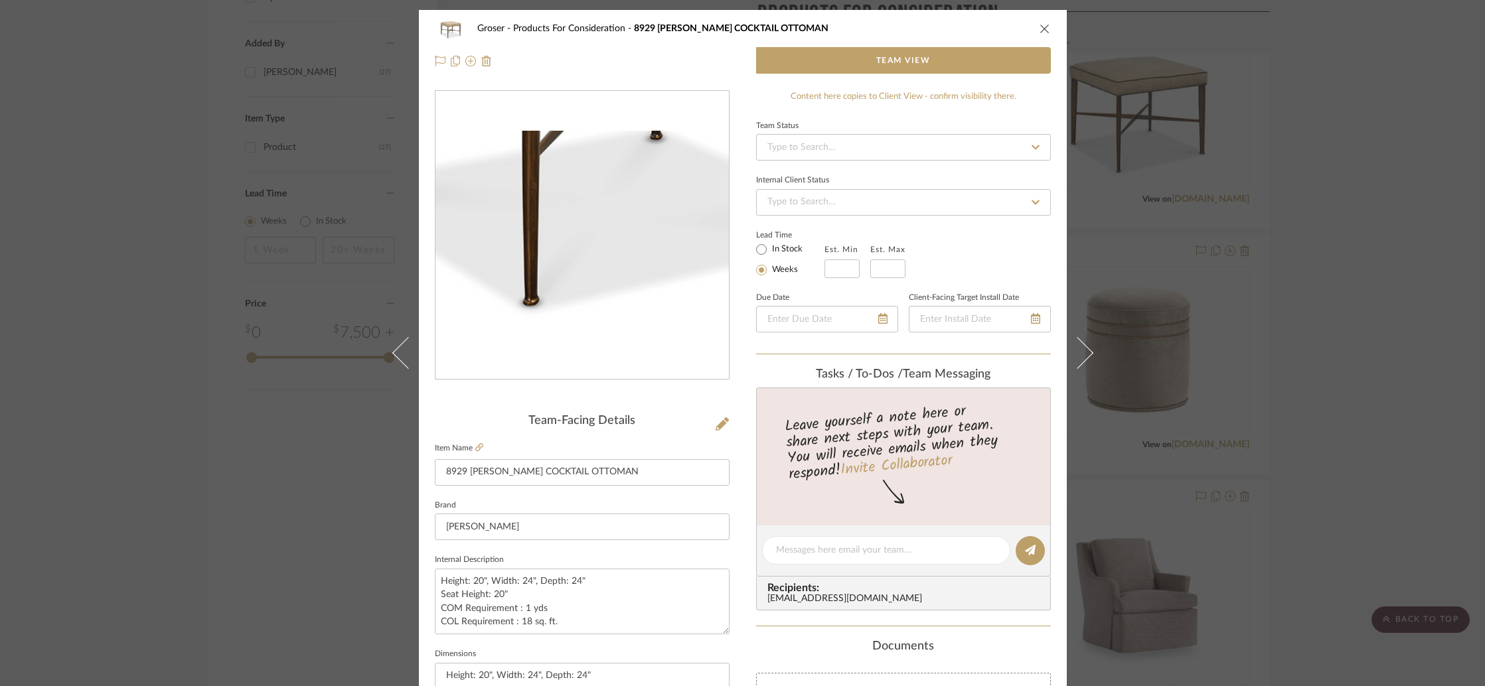
click at [568, 303] on img "0" at bounding box center [581, 236] width 293 height 210
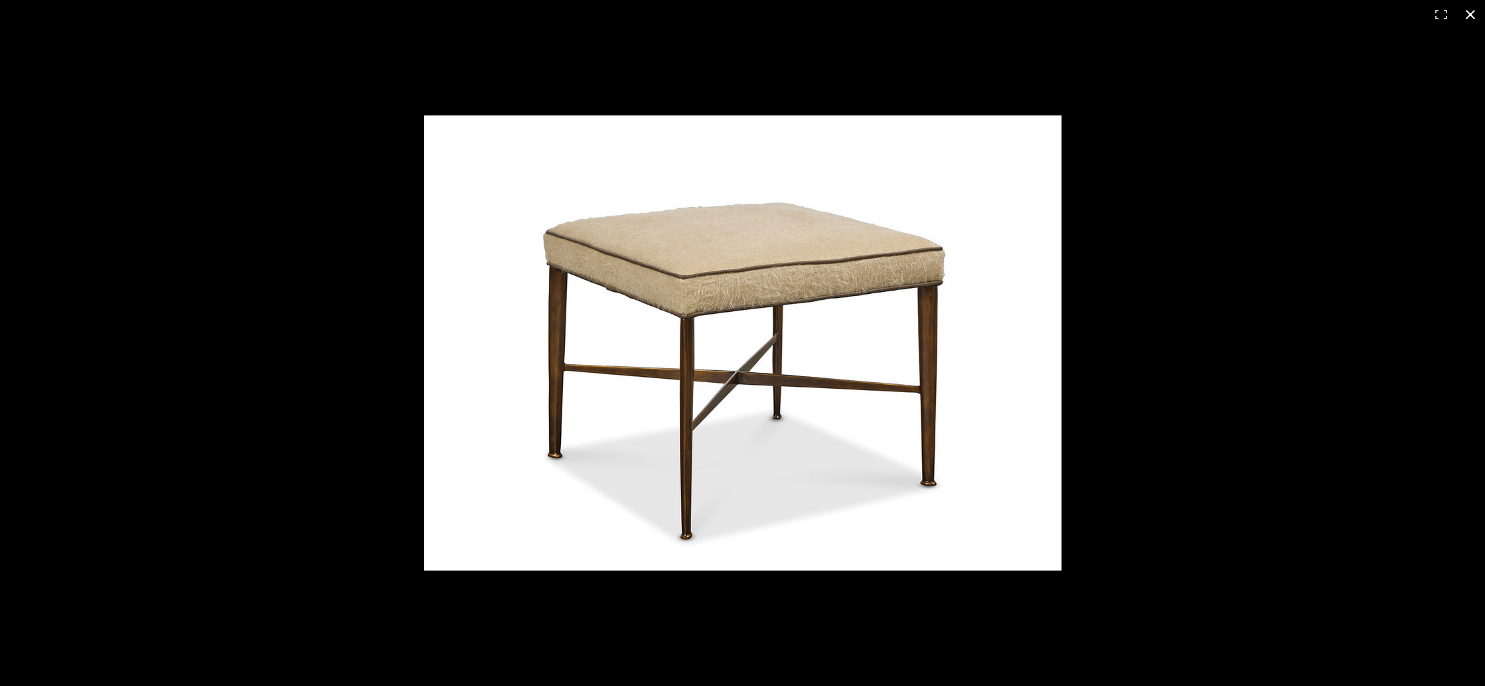
click at [1118, 258] on div at bounding box center [962, 364] width 1076 height 498
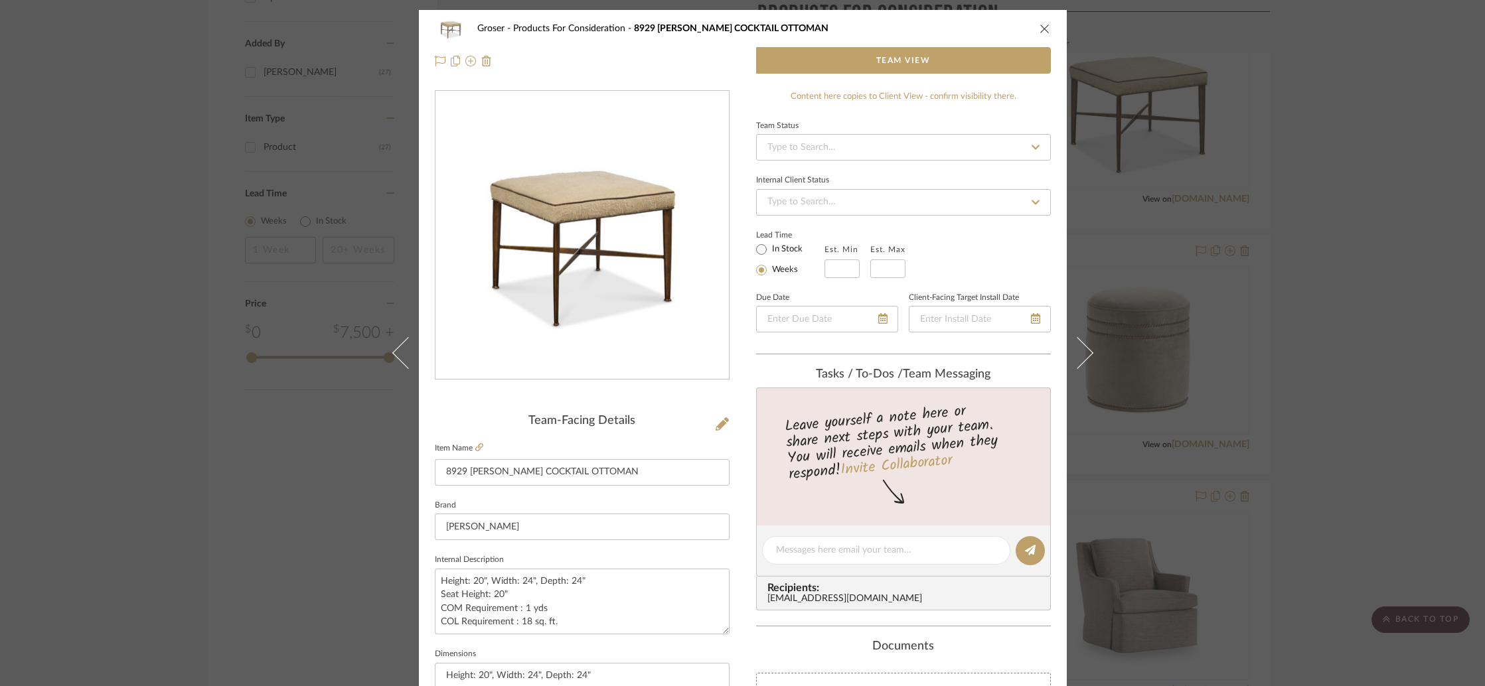
click at [1039, 28] on icon "close" at bounding box center [1044, 28] width 11 height 11
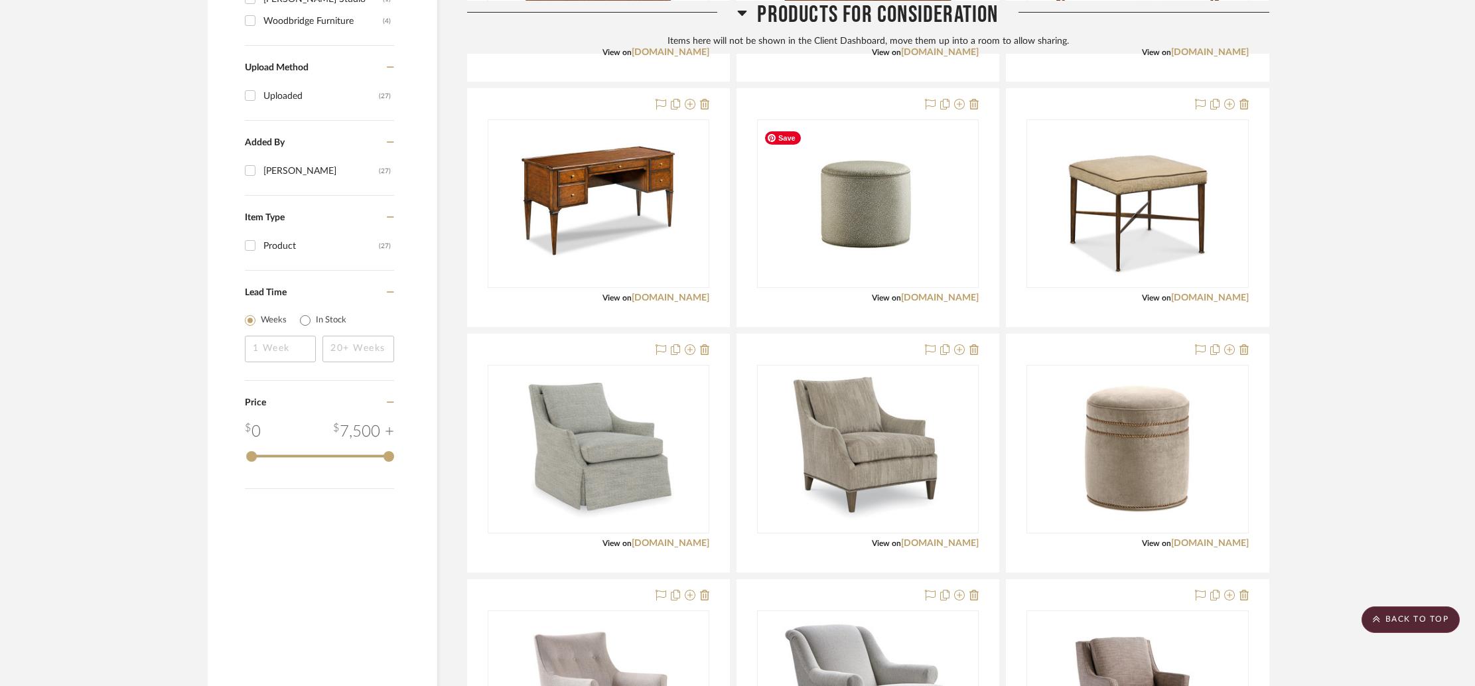
scroll to position [1153, 0]
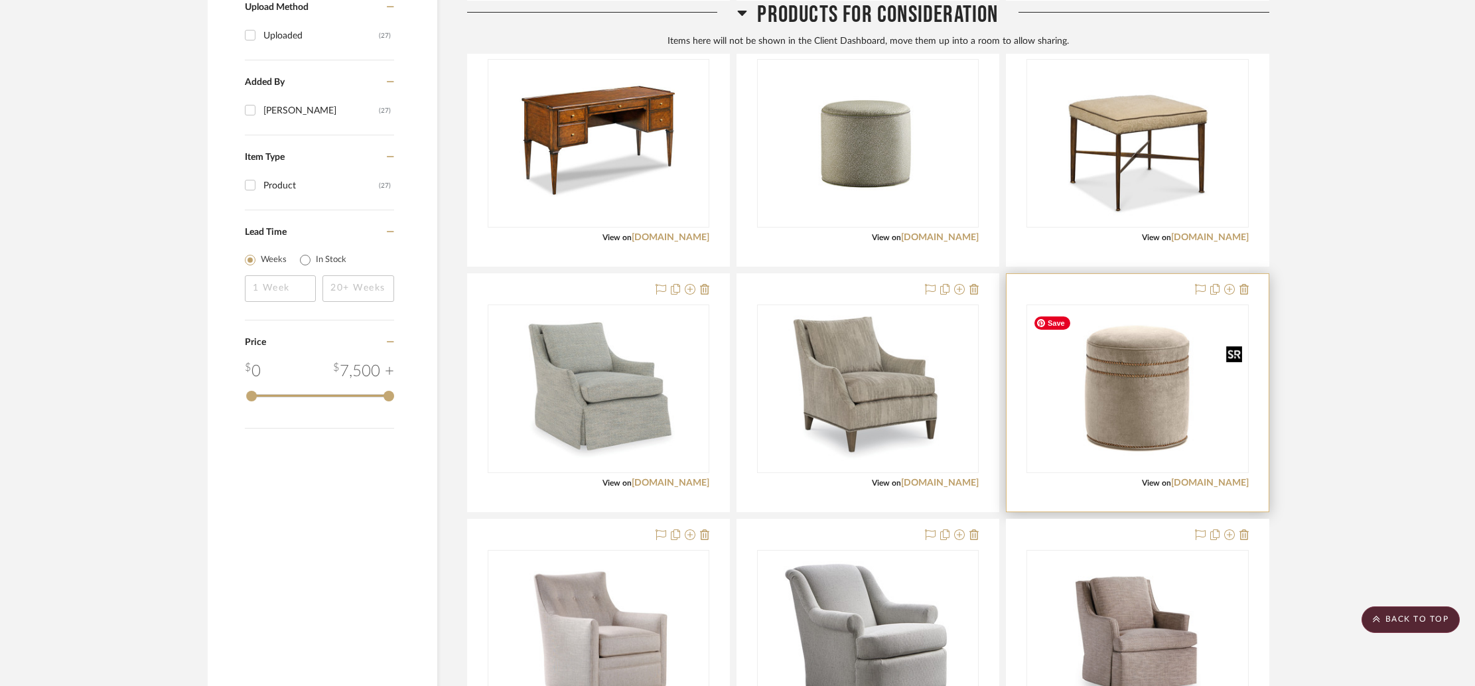
click at [1157, 413] on img "0" at bounding box center [1137, 389] width 219 height 157
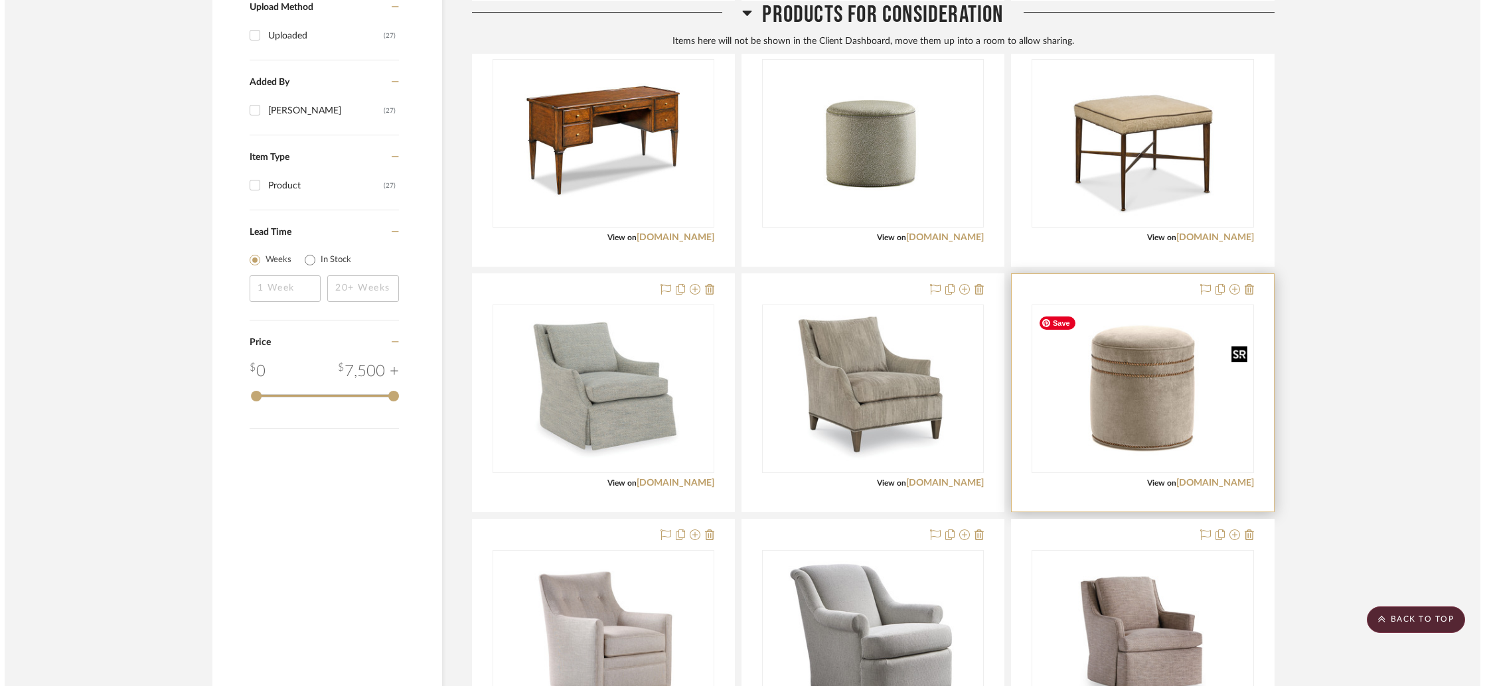
scroll to position [0, 0]
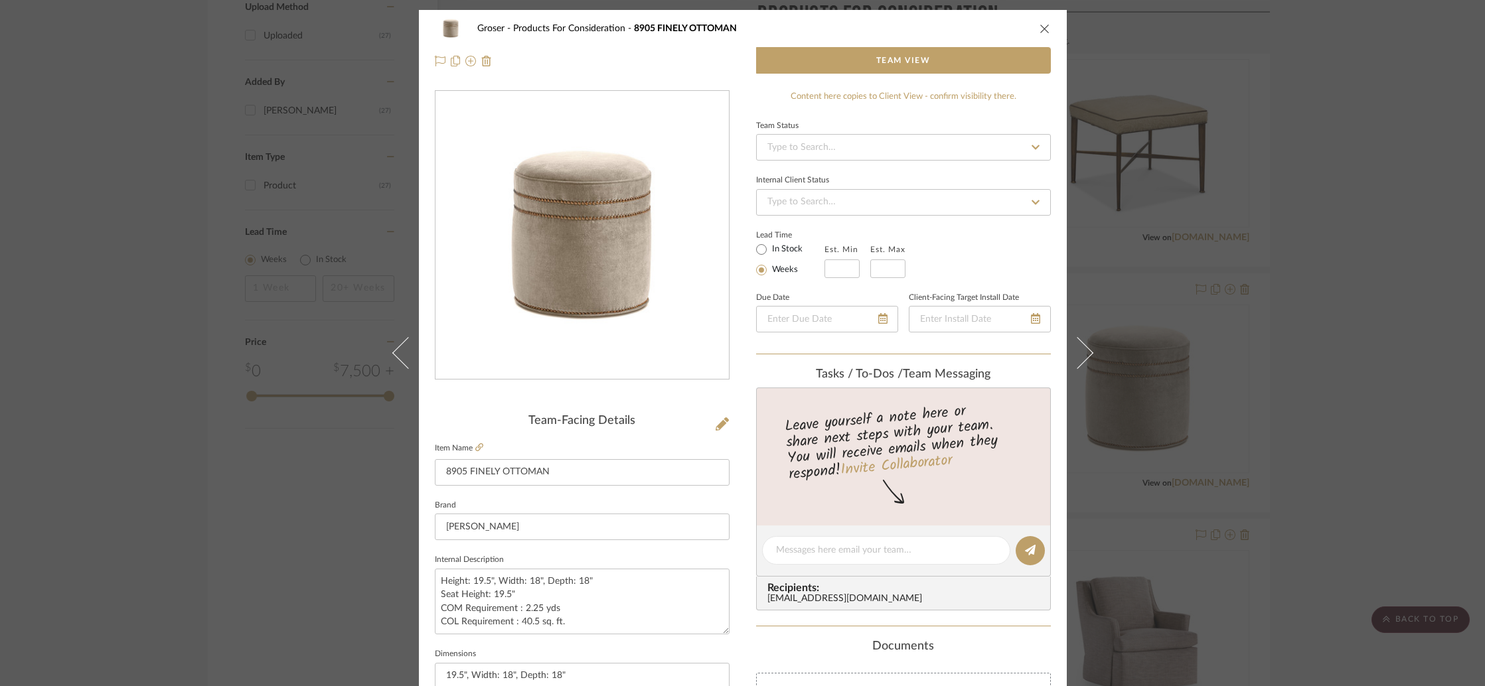
click at [619, 289] on img "0" at bounding box center [581, 236] width 293 height 210
